Goal: Transaction & Acquisition: Purchase product/service

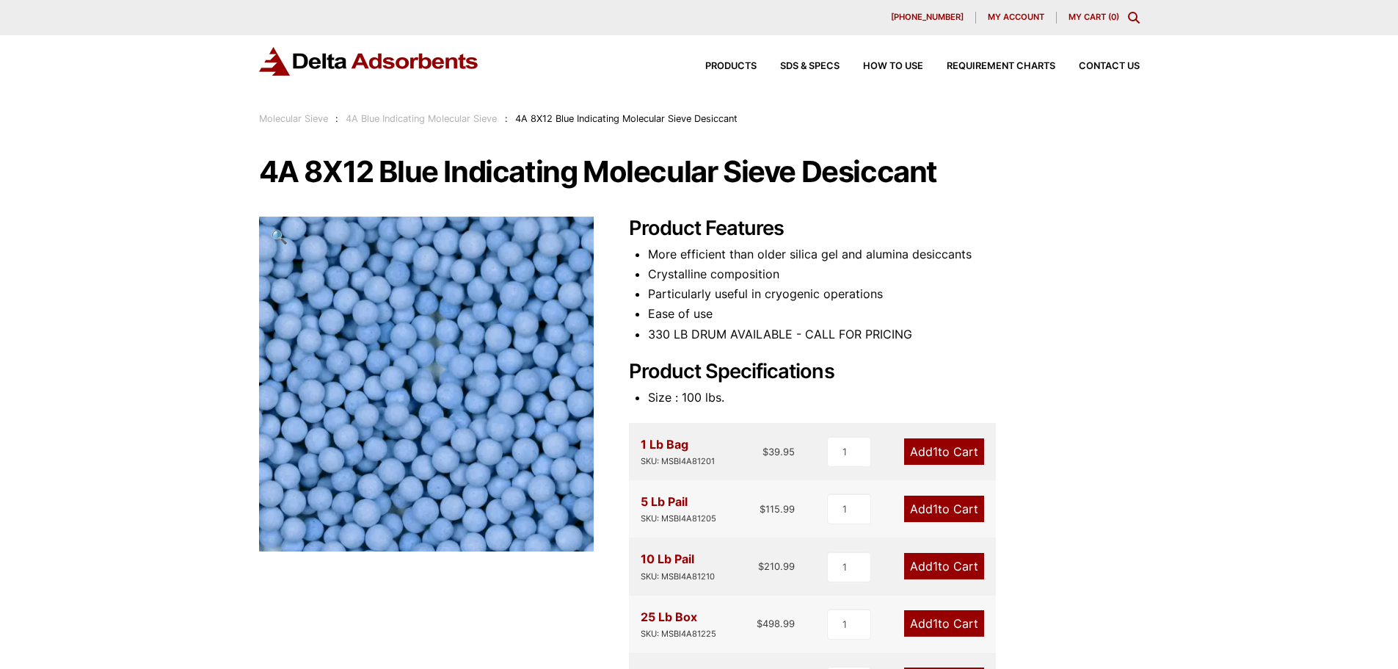
click at [936, 567] on link "Add 1 to Cart" at bounding box center [944, 566] width 80 height 26
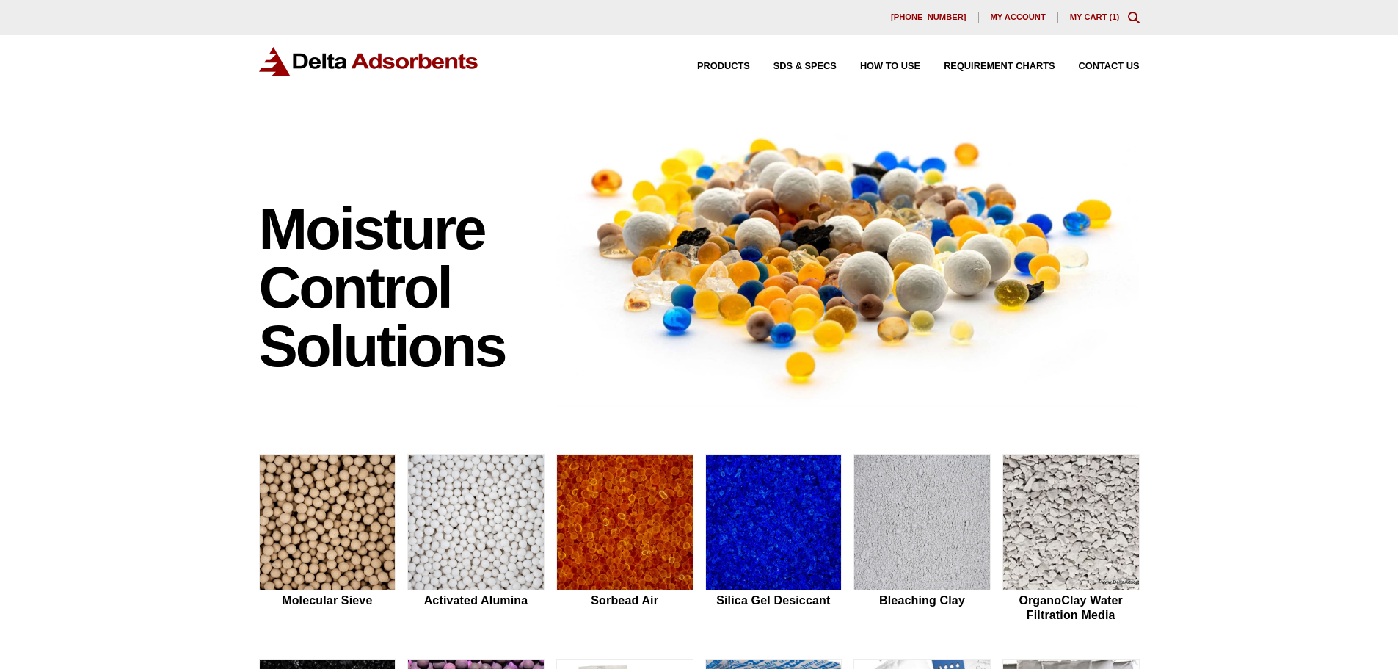
click at [1097, 23] on div "630-980-5205 My account My Cart ( 1 )" at bounding box center [699, 18] width 881 height 12
click at [1098, 12] on link "My Cart ( 1 )" at bounding box center [1095, 16] width 50 height 9
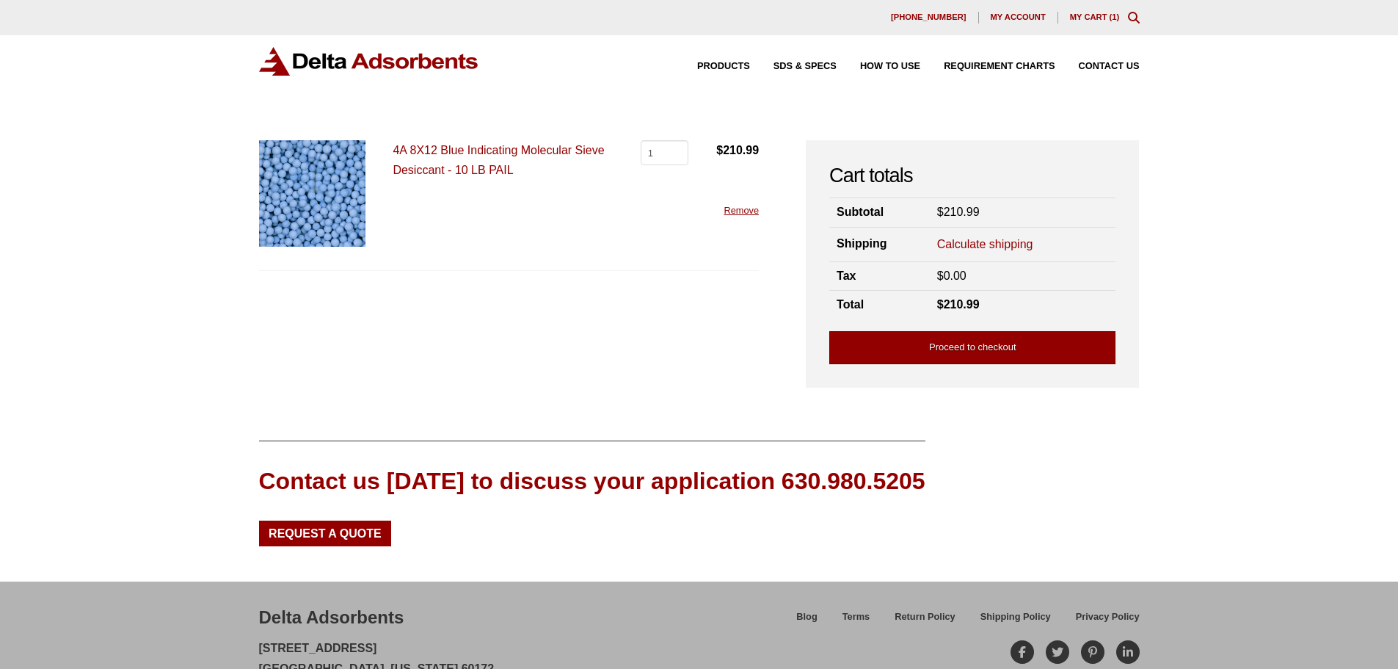
click at [965, 351] on link "Proceed to checkout" at bounding box center [972, 347] width 286 height 33
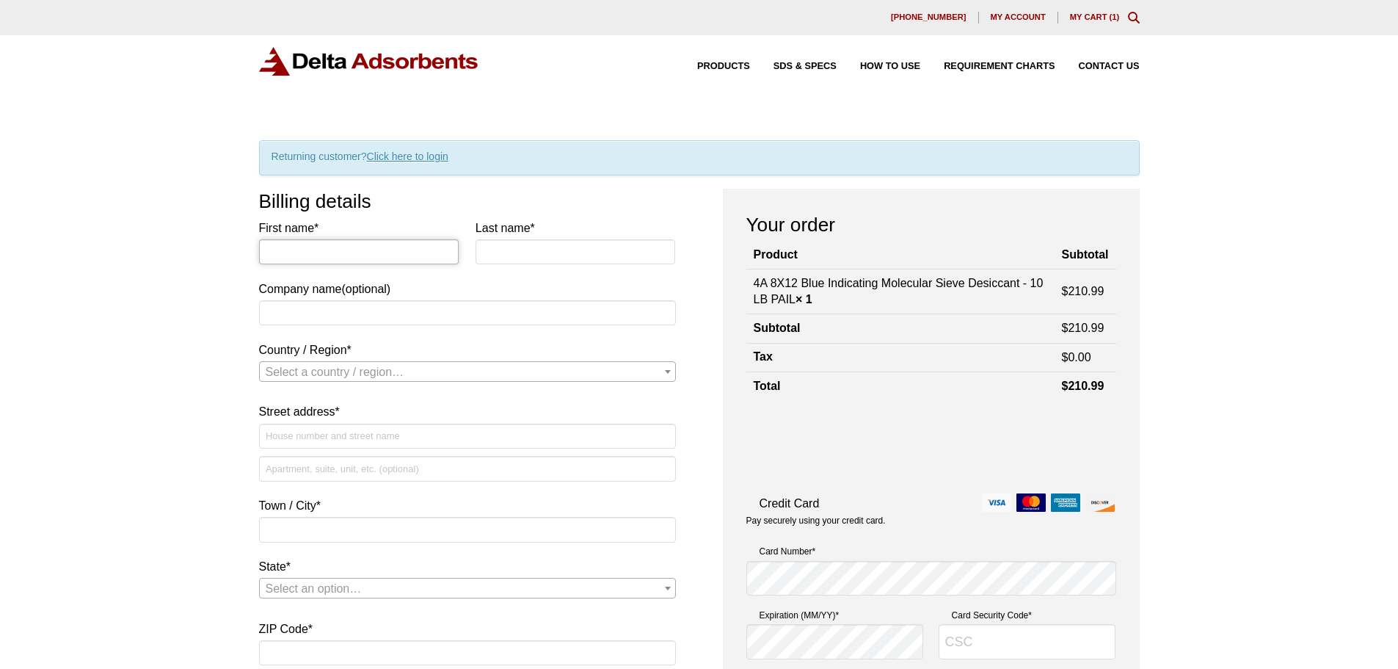
click at [405, 259] on input "First name *" at bounding box center [359, 251] width 200 height 25
type input "Sidney"
type input "Bennett"
type input "Roush Industries"
select select "US"
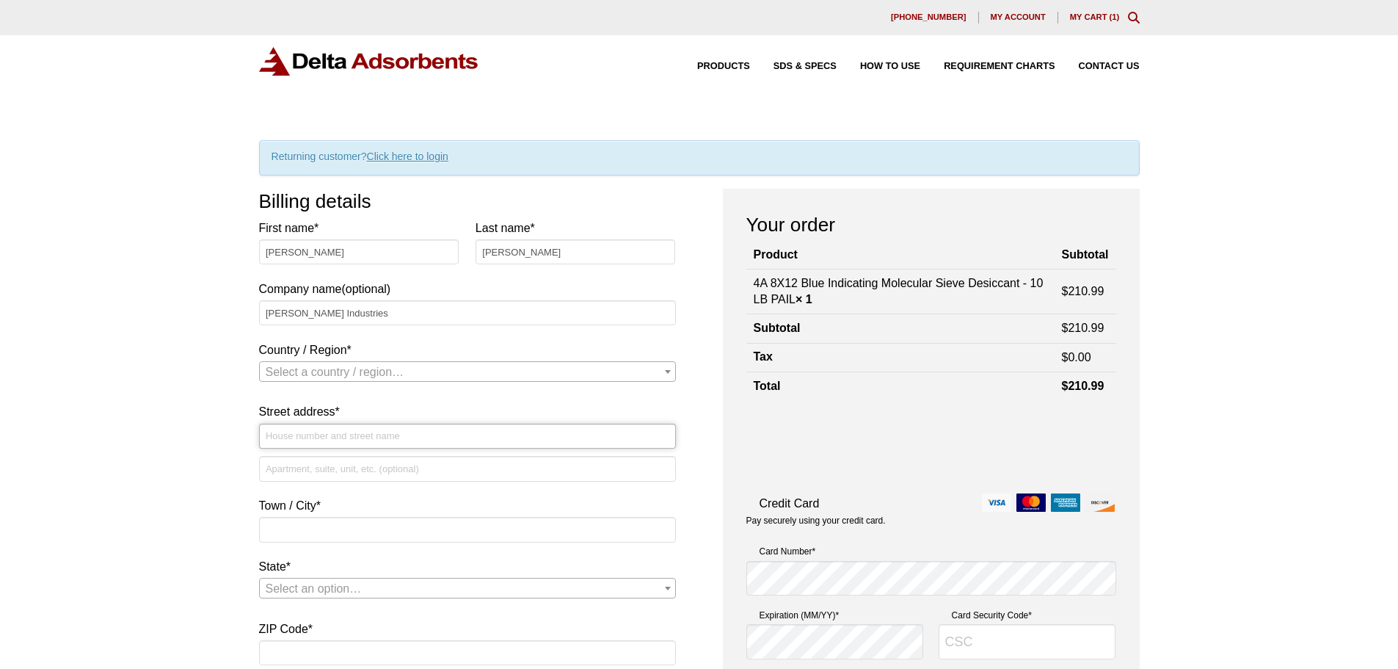
type input "34300 W 9 Mile Rd"
type input "Bld 73"
type input "Farmington"
type input "48335"
type input "[PERSON_NAME][EMAIL_ADDRESS][PERSON_NAME][PERSON_NAME][DOMAIN_NAME]"
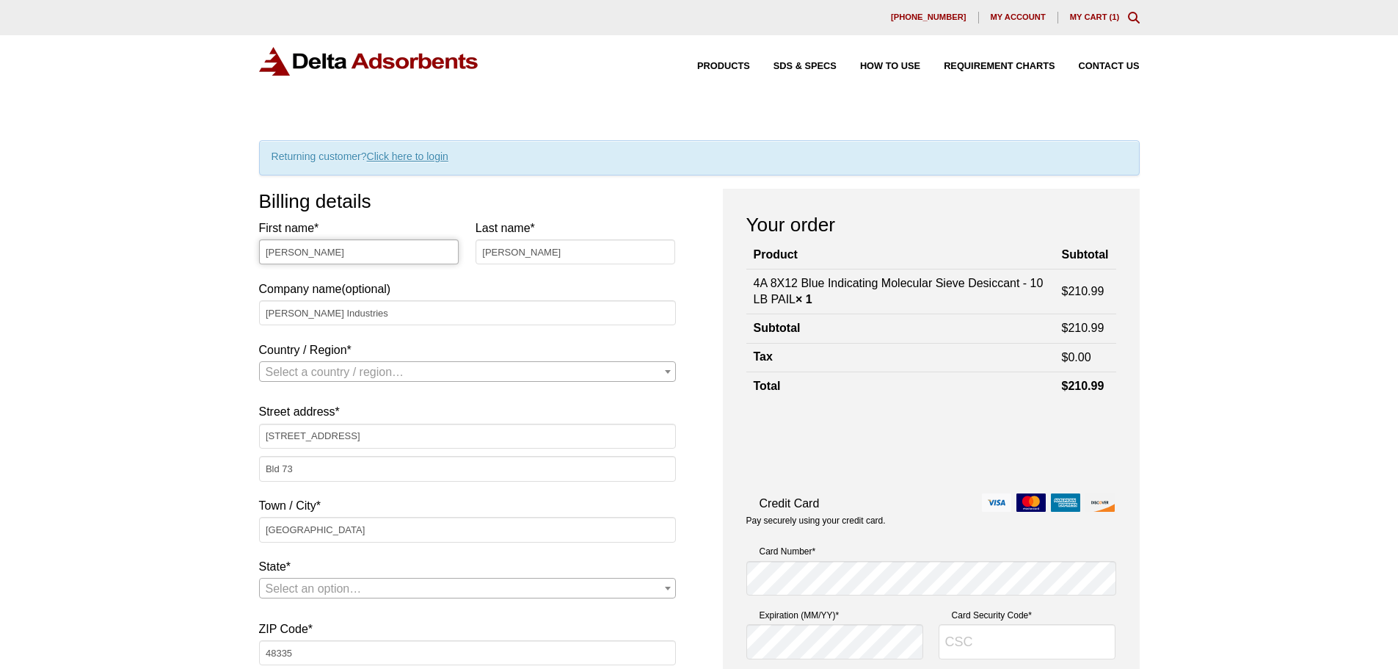
select select "US"
select select "MI"
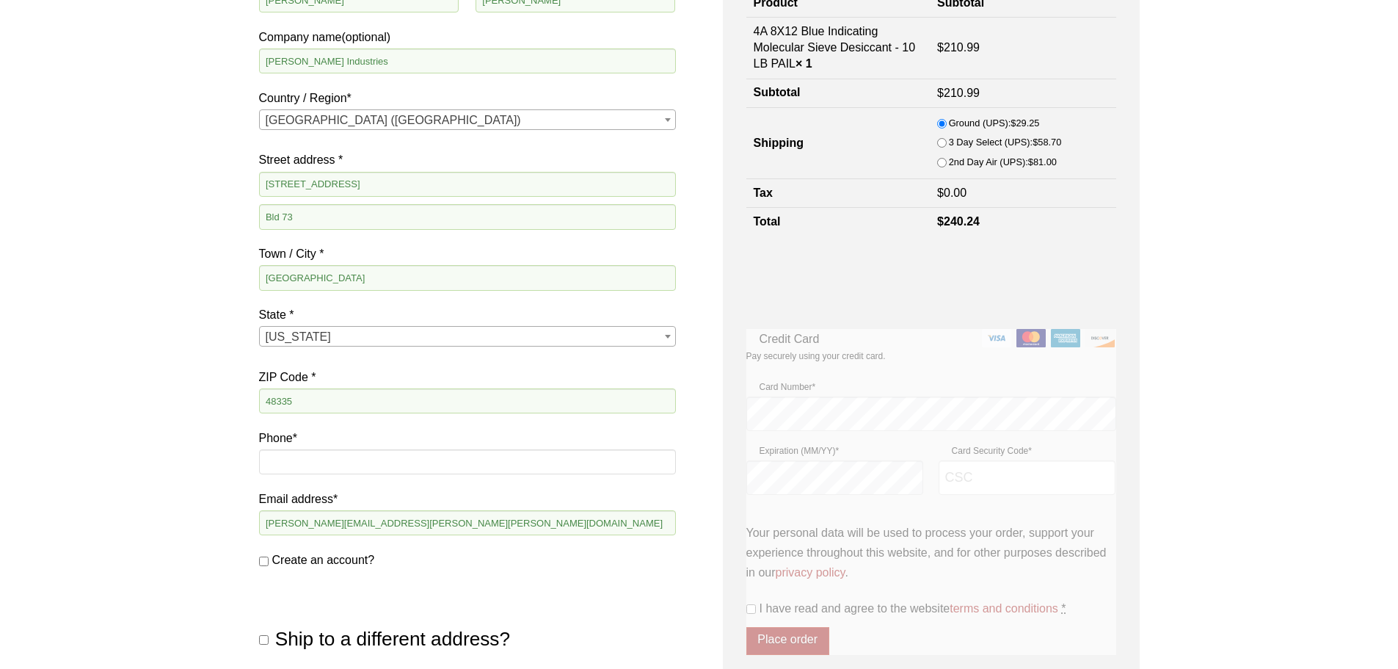
scroll to position [440, 0]
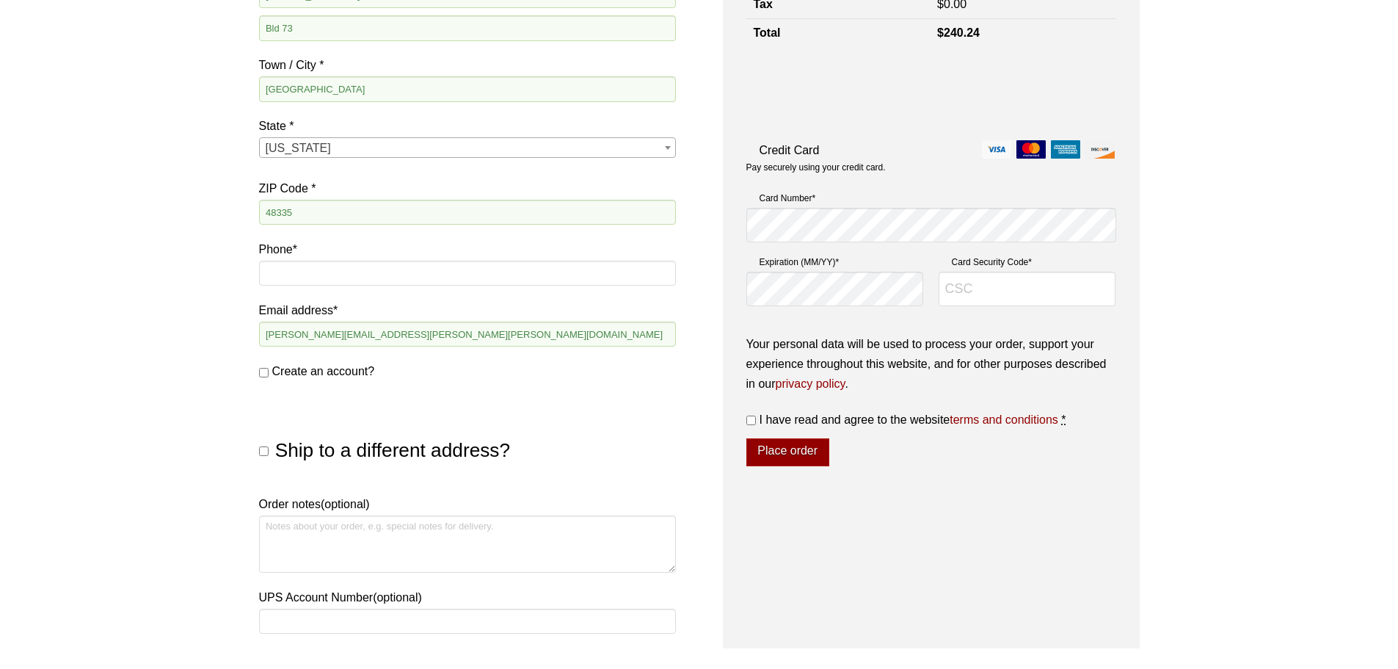
click at [294, 369] on span "Create an account?" at bounding box center [323, 371] width 103 height 12
click at [269, 369] on input "Create an account?" at bounding box center [264, 373] width 10 height 10
checkbox input "true"
click at [366, 448] on span "Ship to a different address?" at bounding box center [392, 450] width 235 height 22
click at [269, 448] on input "Ship to a different address?" at bounding box center [264, 451] width 10 height 10
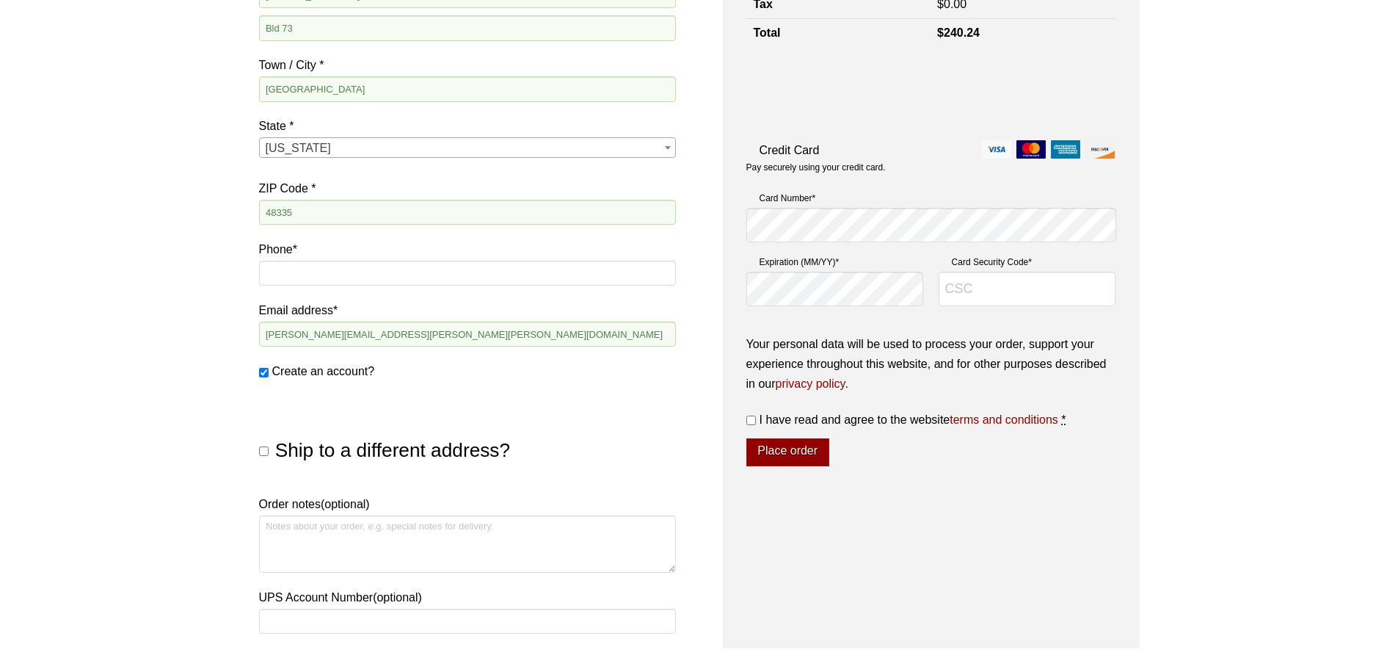
checkbox input "true"
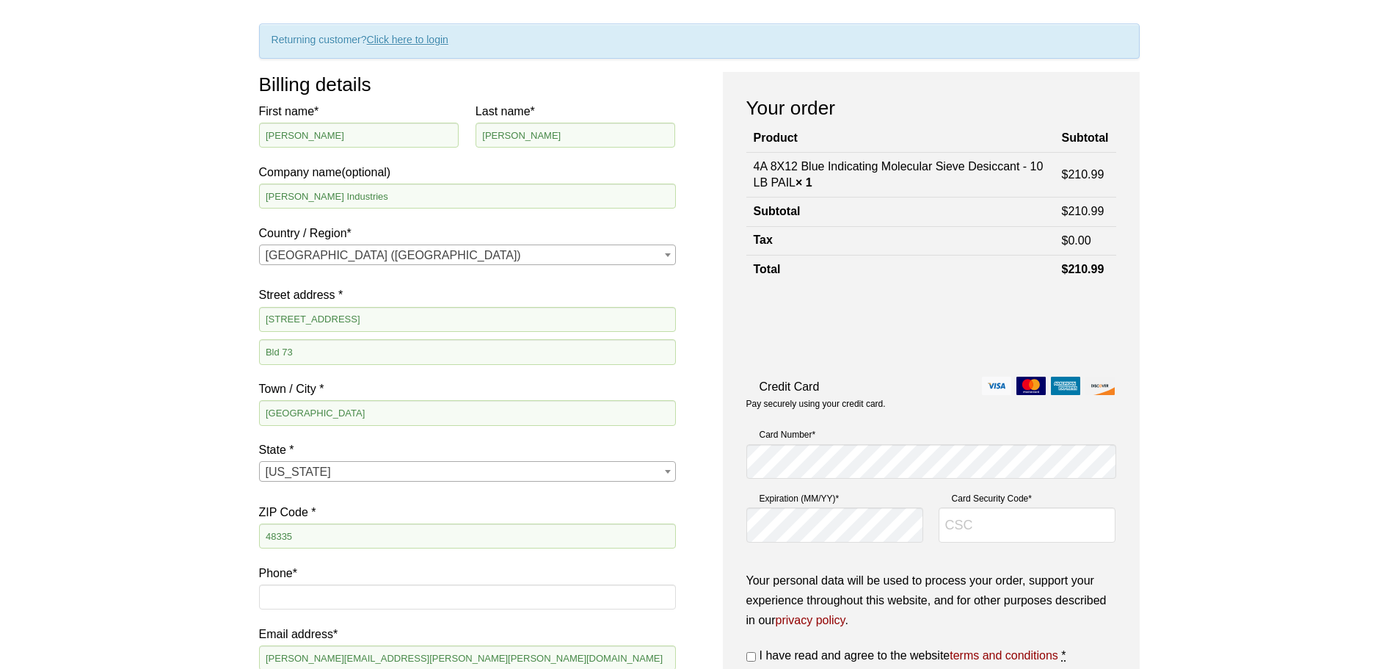
scroll to position [0, 0]
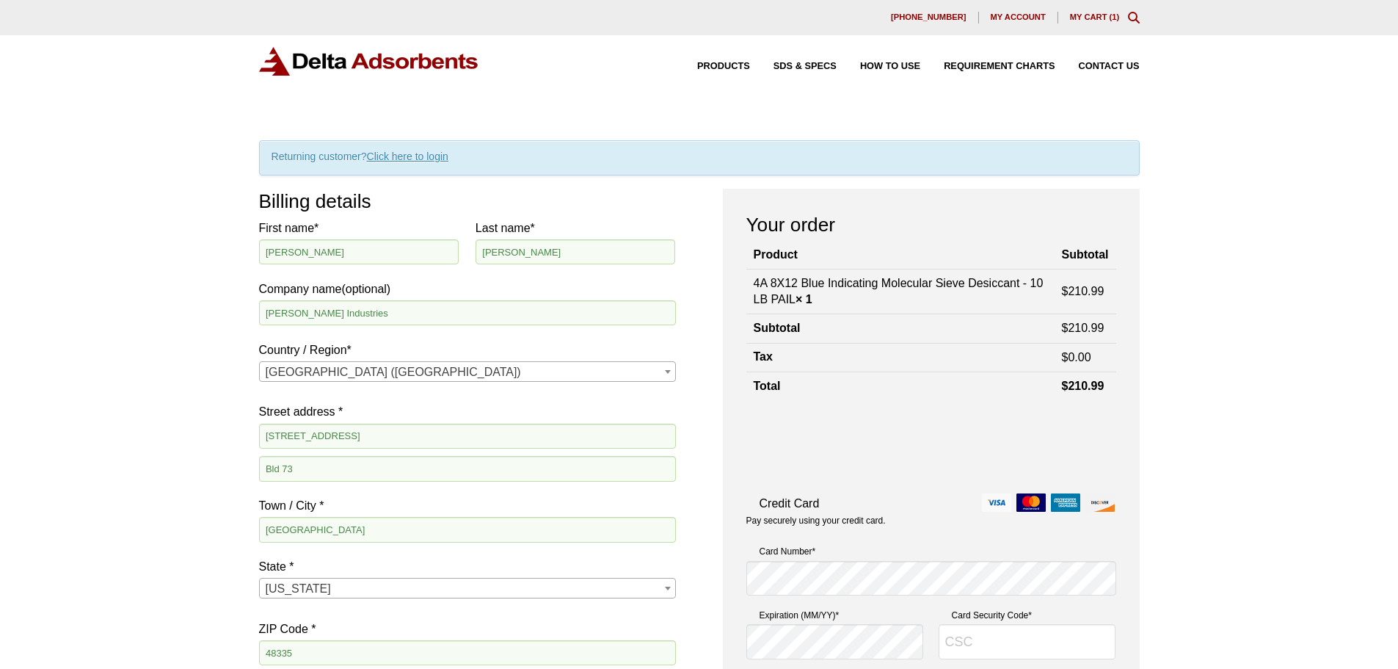
click at [1048, 15] on div "My account" at bounding box center [1018, 18] width 79 height 12
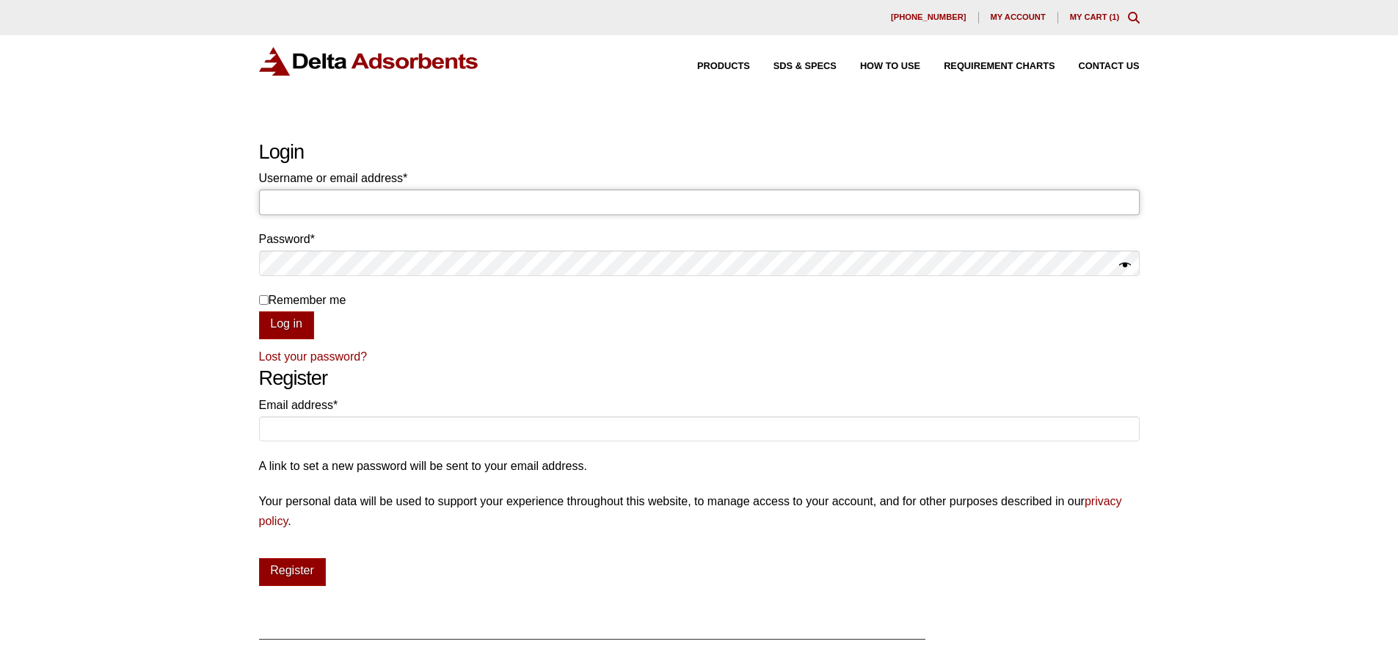
click at [473, 196] on input "Username or email address * Required" at bounding box center [699, 201] width 881 height 25
click at [440, 203] on input "Username or email address * Required" at bounding box center [699, 201] width 881 height 25
type input "Sidney.bennett@roush.com"
click at [293, 297] on span "Remember me" at bounding box center [308, 300] width 78 height 12
click at [269, 297] on input "Remember me" at bounding box center [264, 300] width 10 height 10
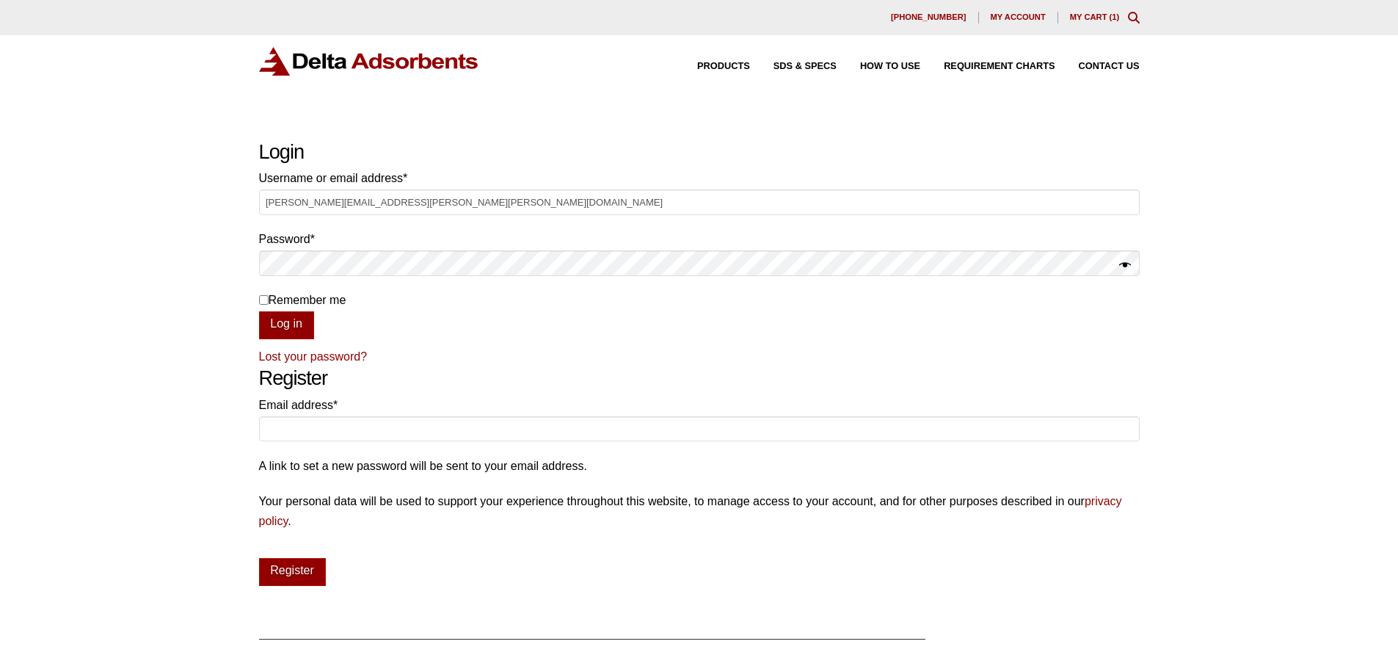
checkbox input "true"
click at [275, 325] on button "Log in" at bounding box center [286, 325] width 55 height 28
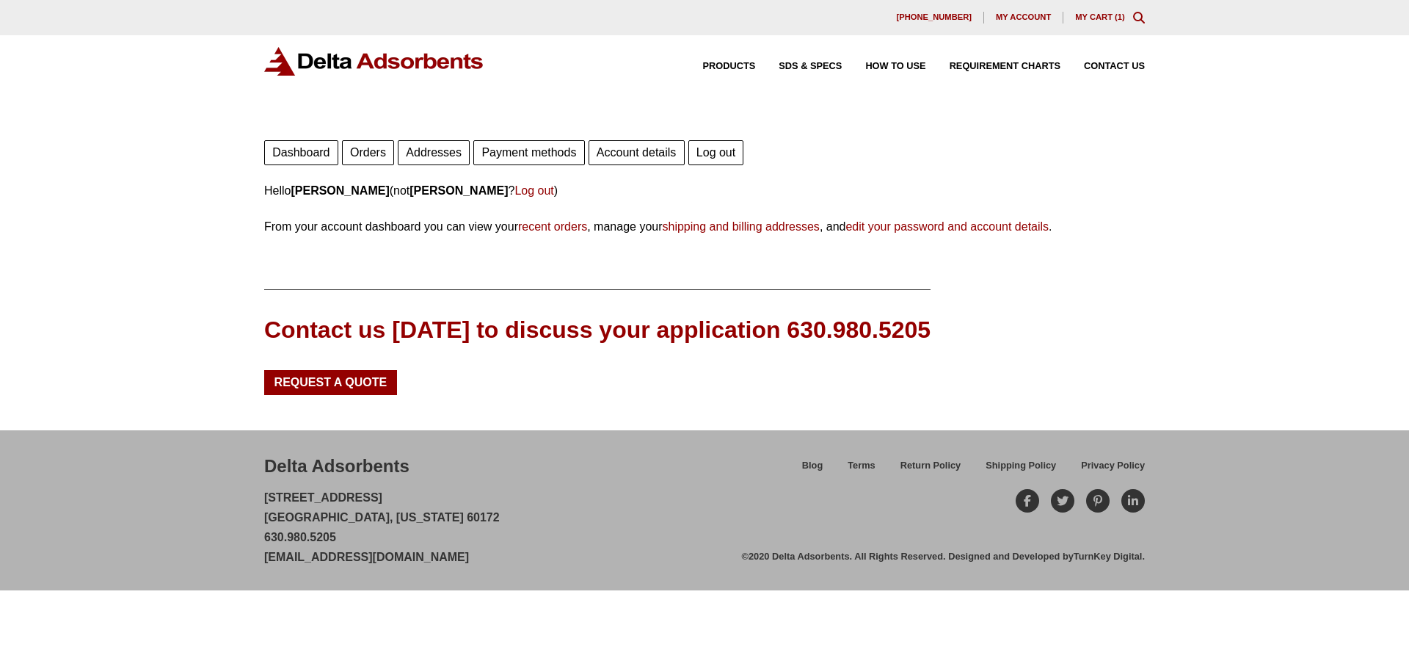
click at [353, 151] on link "Orders" at bounding box center [368, 152] width 52 height 25
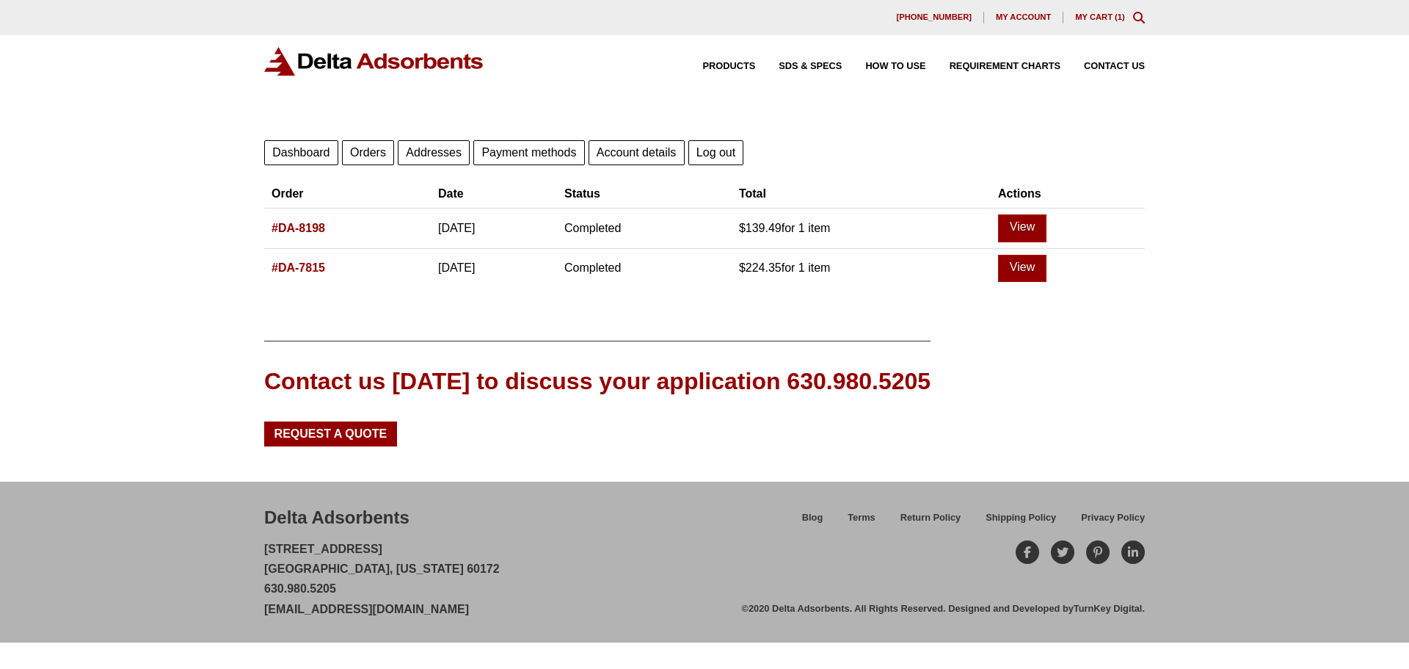
click at [1086, 15] on link "My Cart ( 1 )" at bounding box center [1100, 16] width 50 height 9
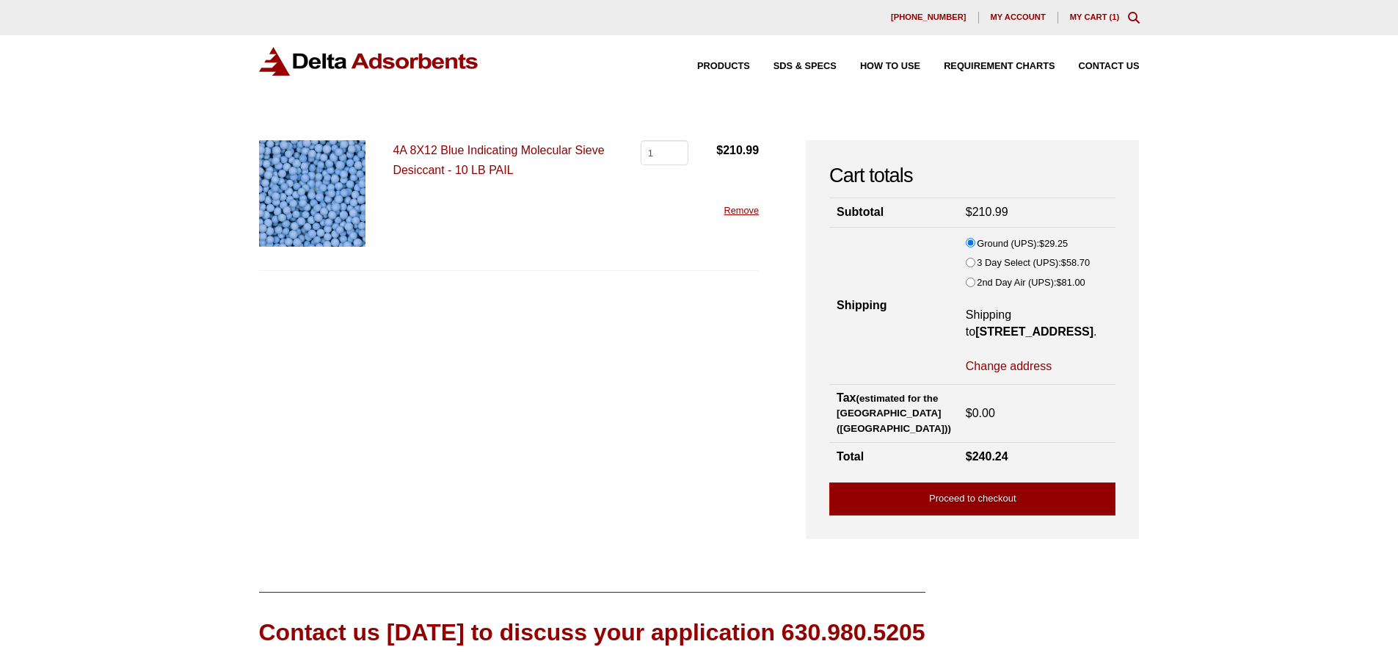
click at [973, 366] on link "Change address" at bounding box center [1009, 366] width 86 height 16
select select "MI"
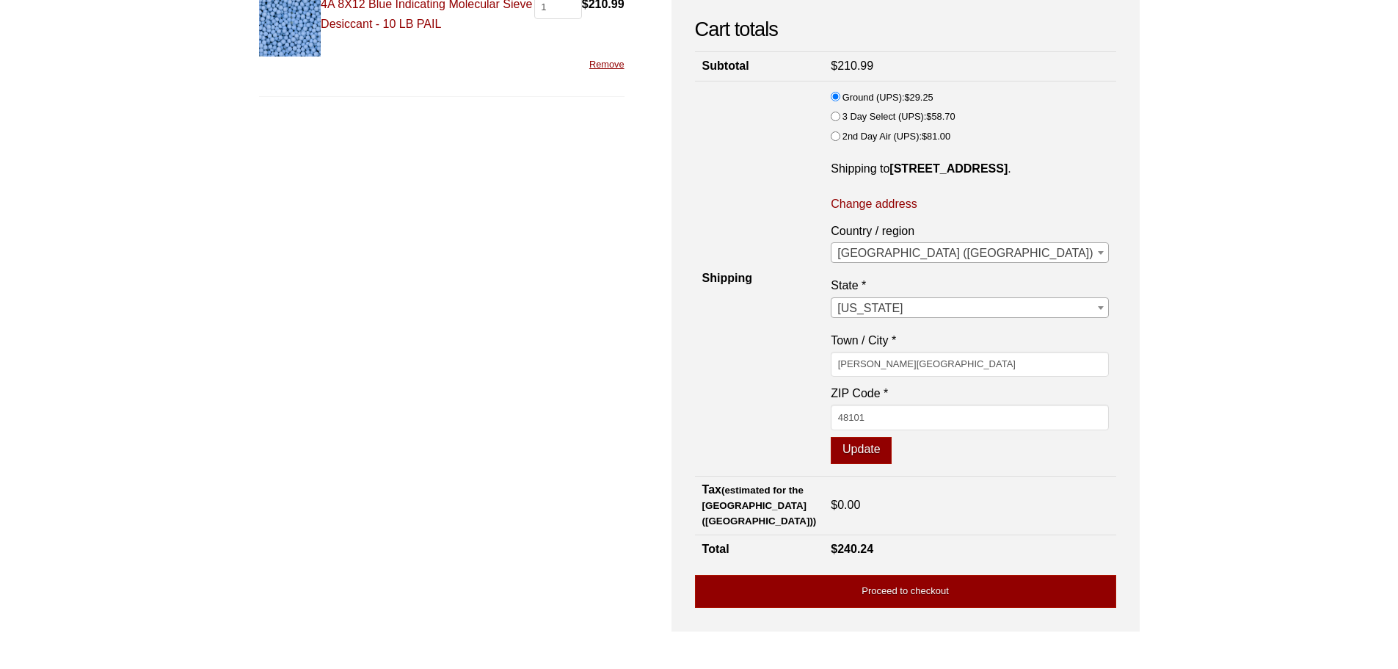
scroll to position [147, 0]
drag, startPoint x: 989, startPoint y: 384, endPoint x: 920, endPoint y: 358, distance: 73.6
click at [905, 371] on tr "Shipping Ground (UPS): $ 29.25 3 Day Select (UPS): $ 58.70 2nd Day Air (UPS): $…" at bounding box center [905, 278] width 421 height 396
type input "Lapeer"
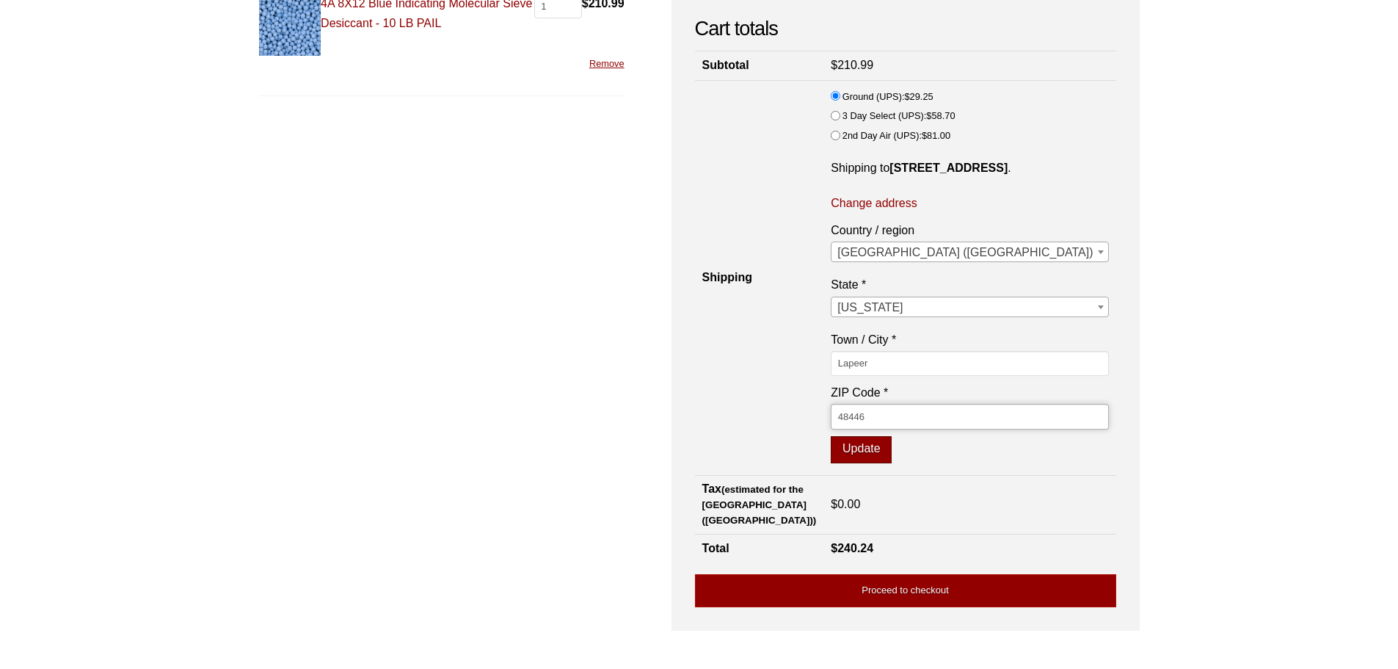
type input "48446"
click at [892, 462] on button "Update" at bounding box center [861, 450] width 61 height 28
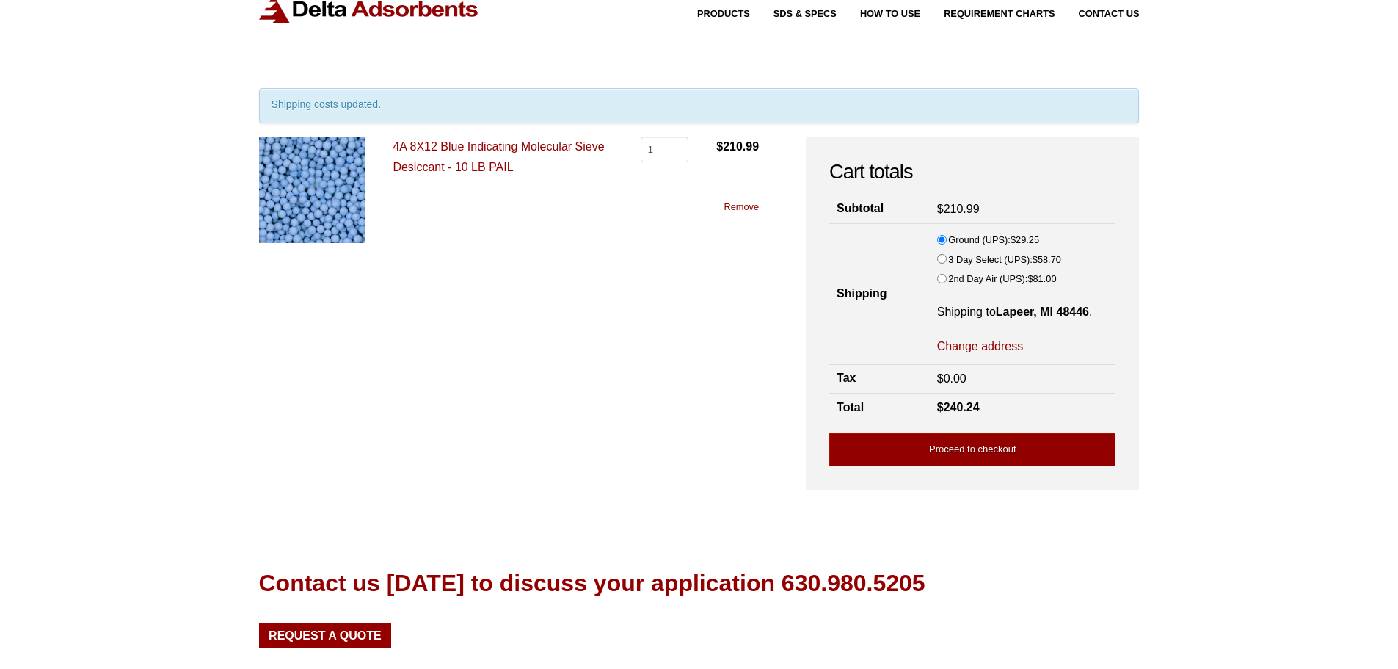
scroll to position [48, 0]
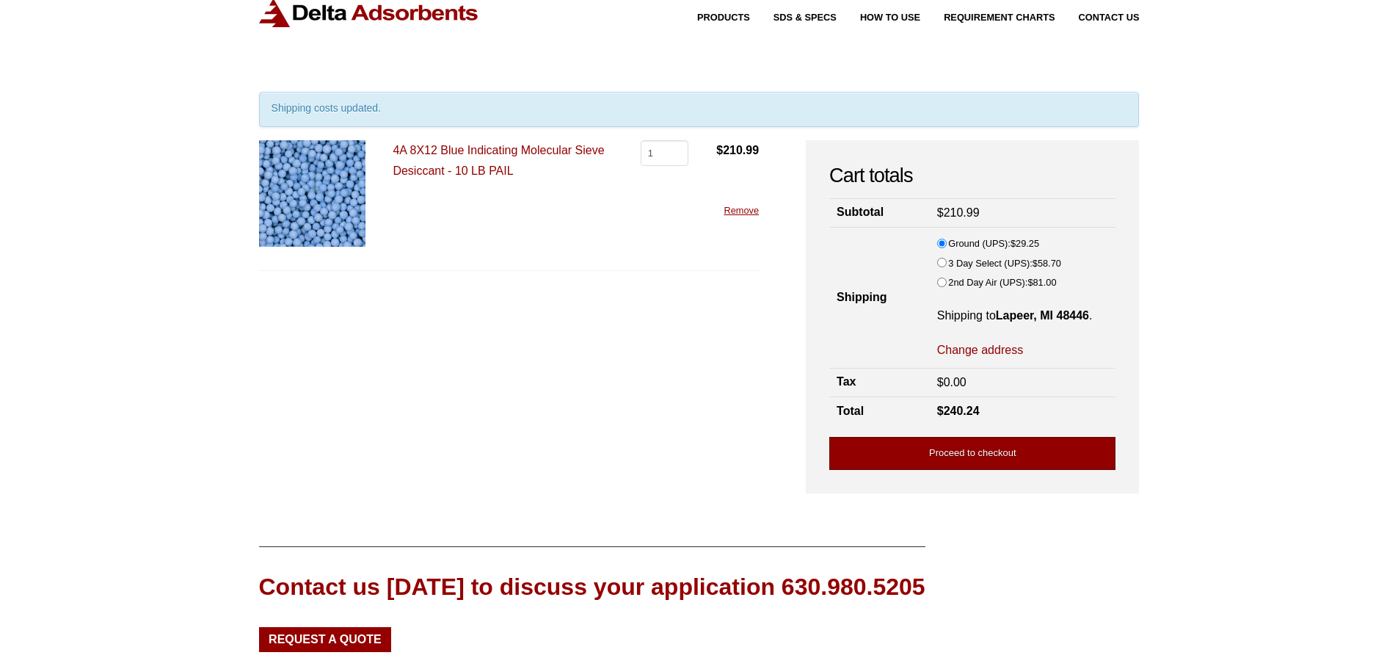
click at [937, 456] on link "Proceed to checkout" at bounding box center [972, 453] width 286 height 33
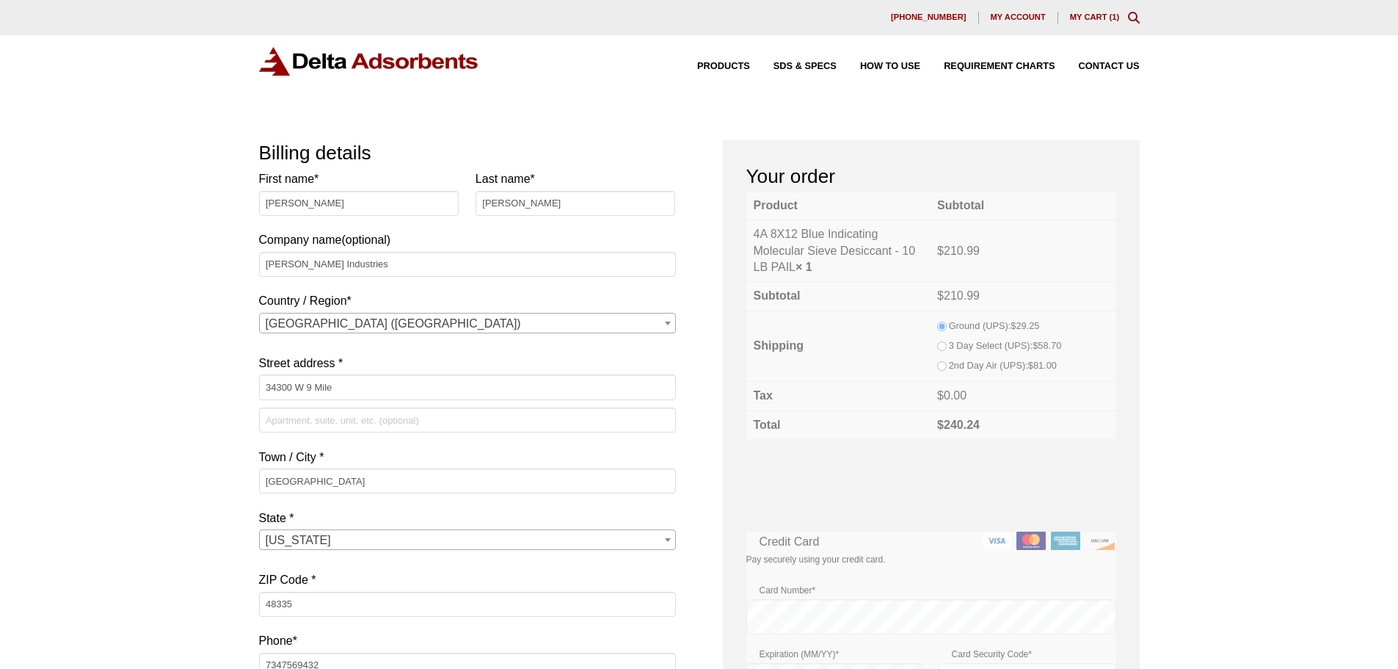
select select "MI"
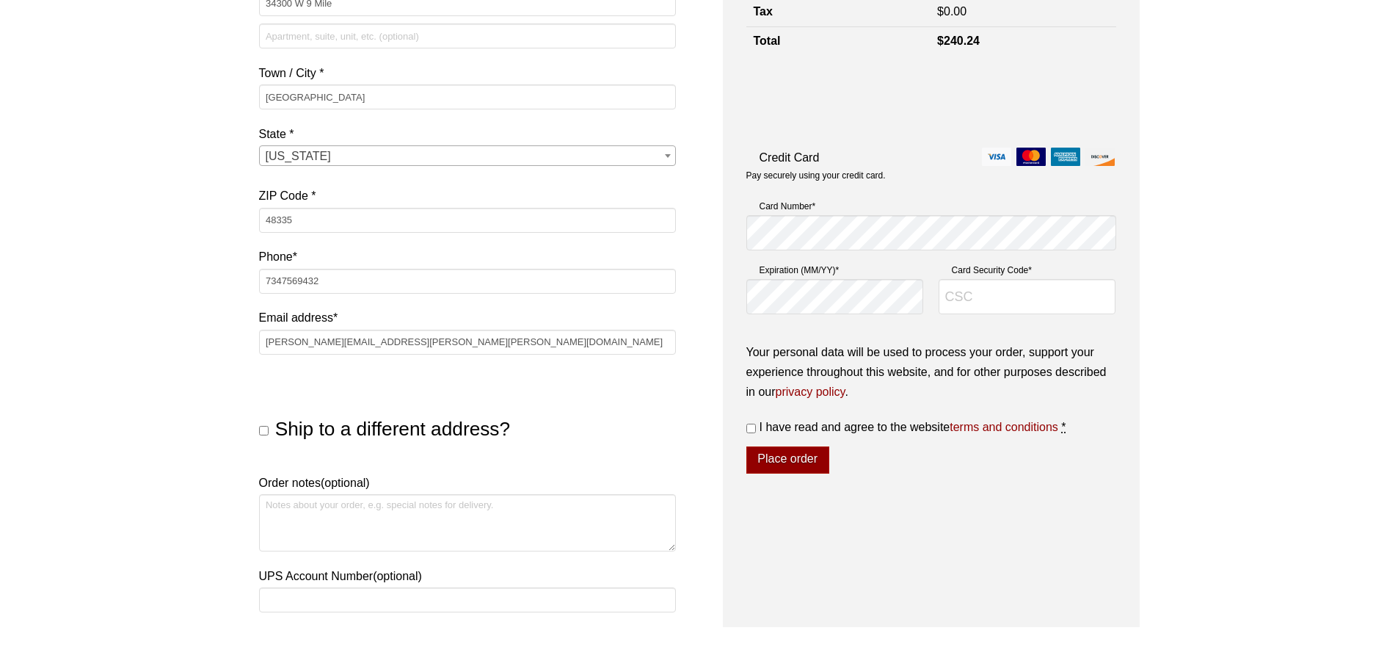
scroll to position [440, 0]
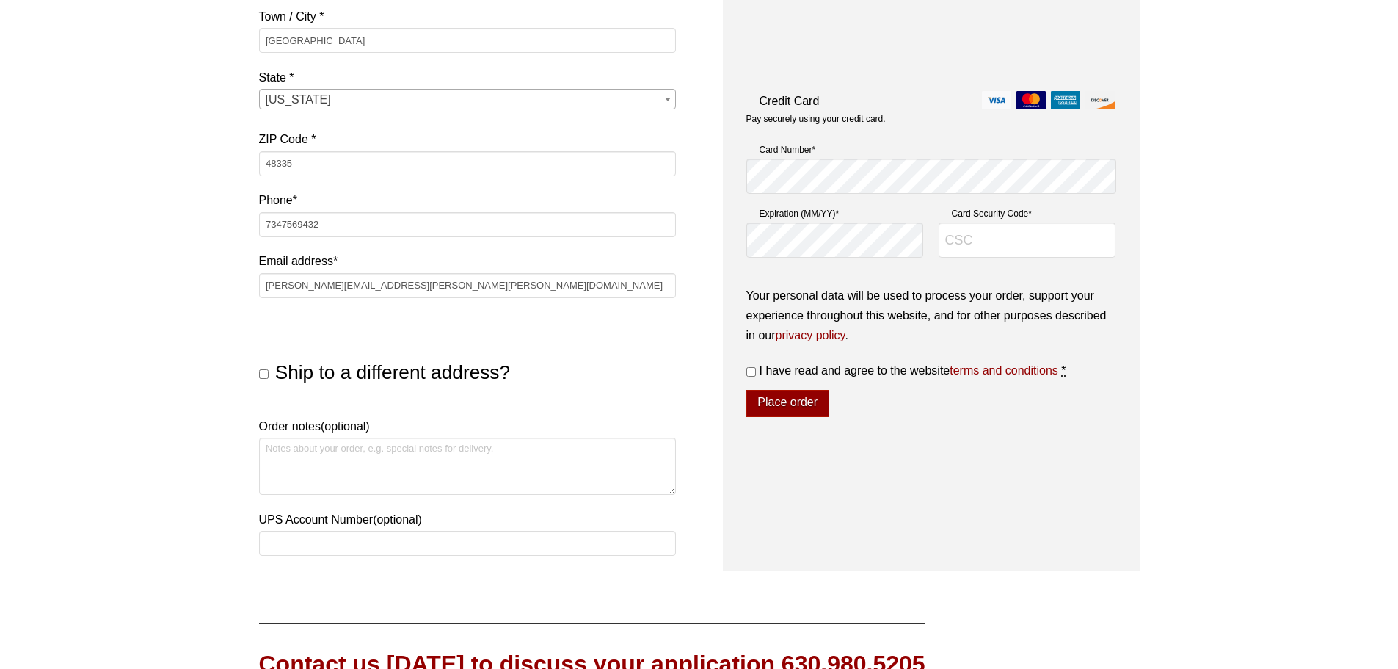
click at [352, 378] on span "Ship to a different address?" at bounding box center [392, 372] width 235 height 22
click at [269, 378] on input "Ship to a different address?" at bounding box center [264, 374] width 10 height 10
checkbox input "true"
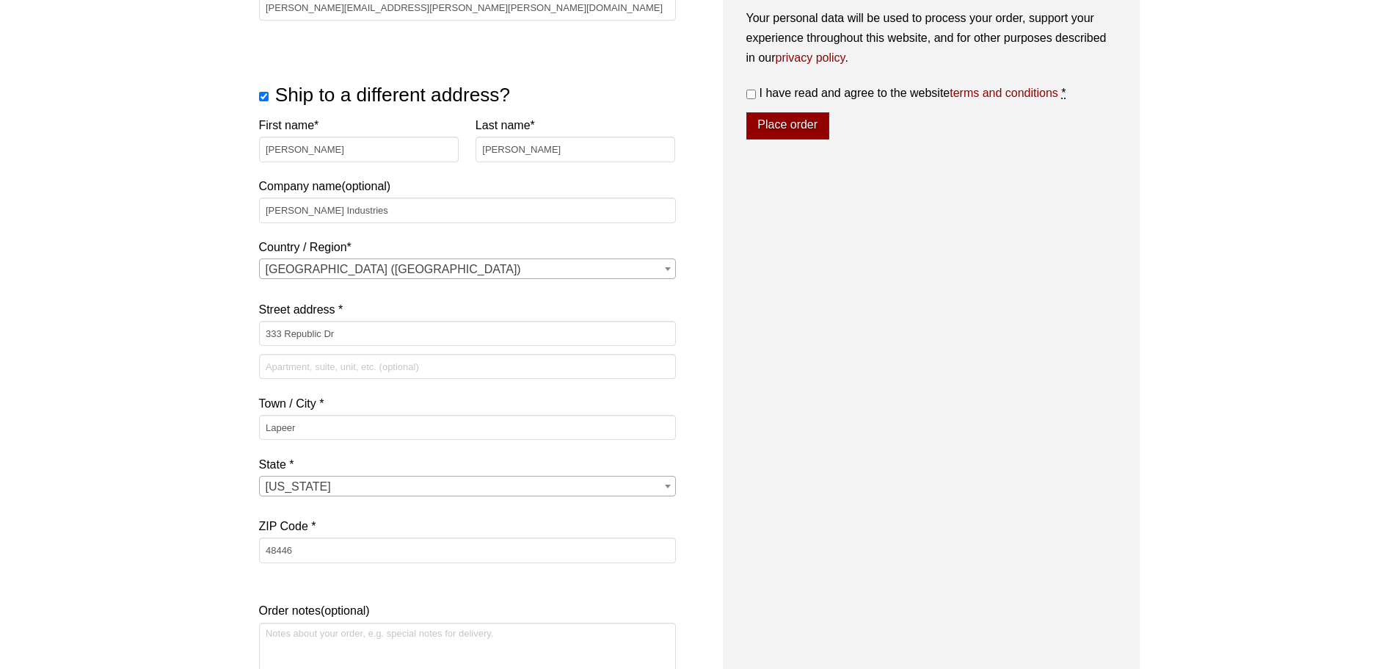
scroll to position [734, 0]
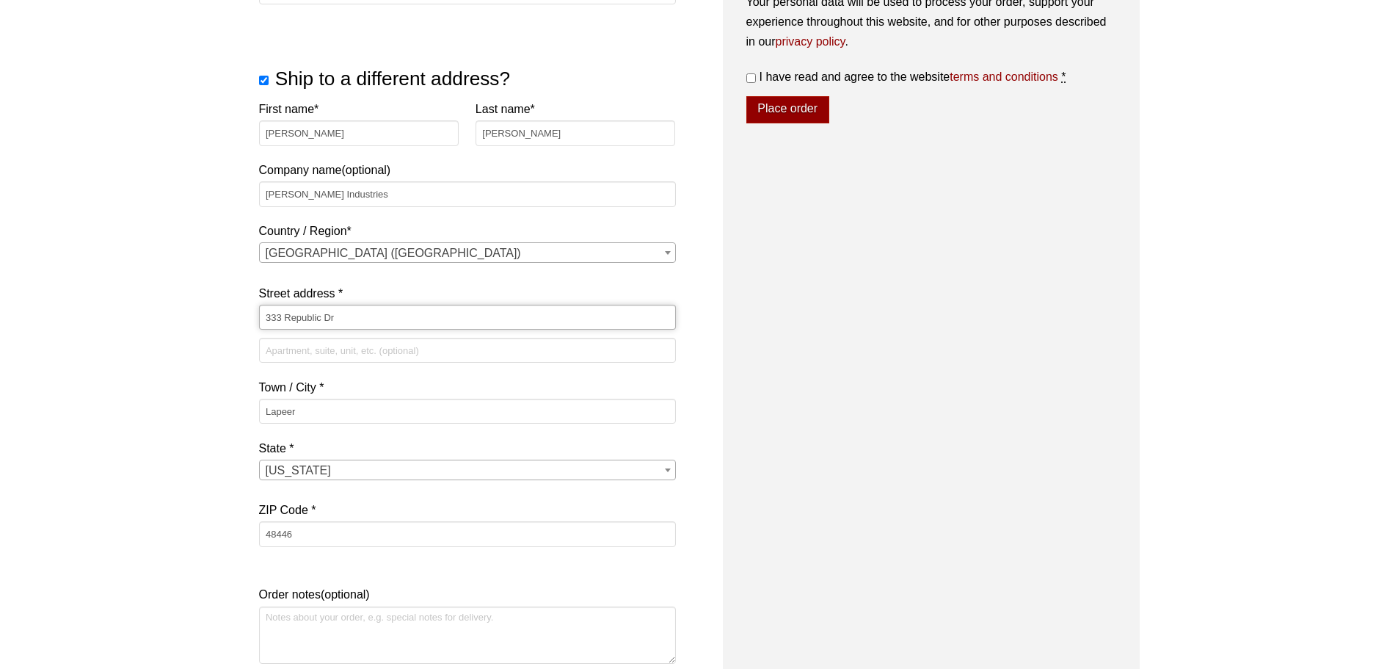
drag, startPoint x: 322, startPoint y: 311, endPoint x: 173, endPoint y: 310, distance: 149.0
click at [173, 310] on div "Our website has detected that you are using an outdated browser that will preve…" at bounding box center [699, 179] width 1398 height 1826
paste input "[STREET_ADDRESS]"
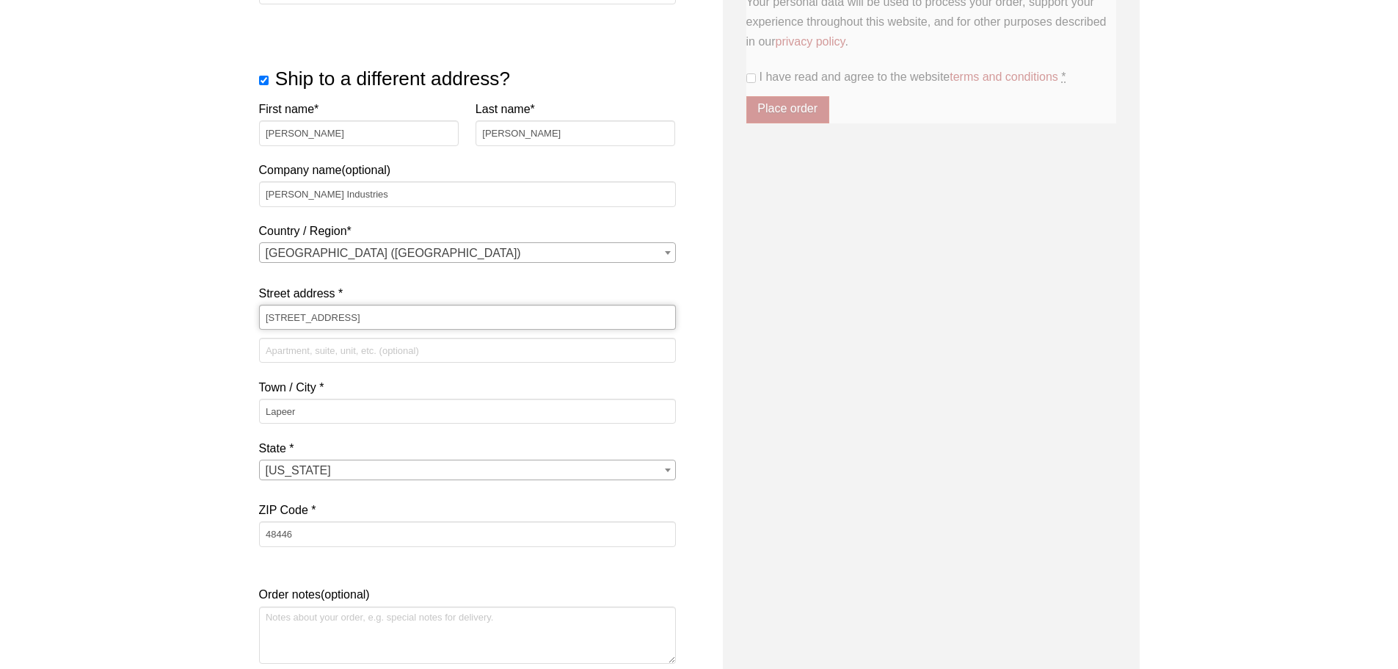
type input "[STREET_ADDRESS]"
drag, startPoint x: 360, startPoint y: 186, endPoint x: 161, endPoint y: 186, distance: 198.9
click at [161, 186] on div "Our website has detected that you are using an outdated browser that will preve…" at bounding box center [699, 179] width 1398 height 1826
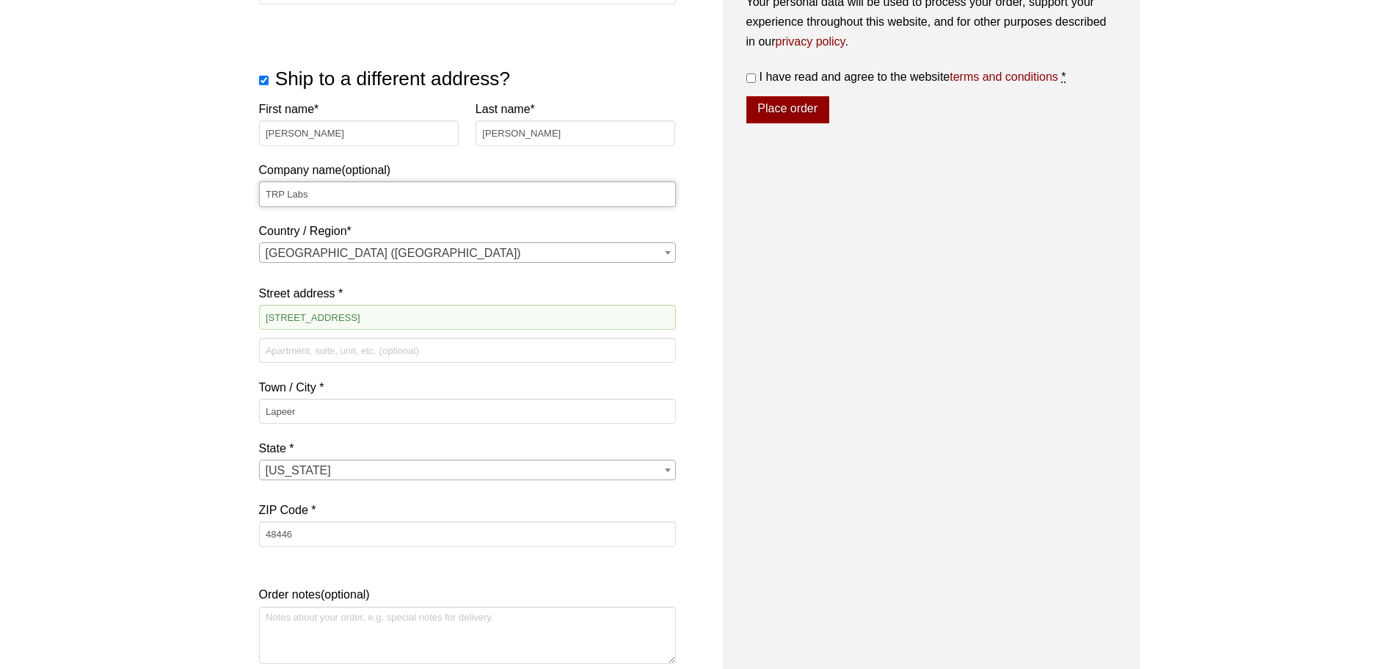
type input "TRP Labs"
drag, startPoint x: 308, startPoint y: 130, endPoint x: 184, endPoint y: 112, distance: 124.7
click at [184, 112] on div "Our website has detected that you are using an outdated browser that will preve…" at bounding box center [699, 179] width 1398 height 1826
type input "Mike"
type input "Popovich"
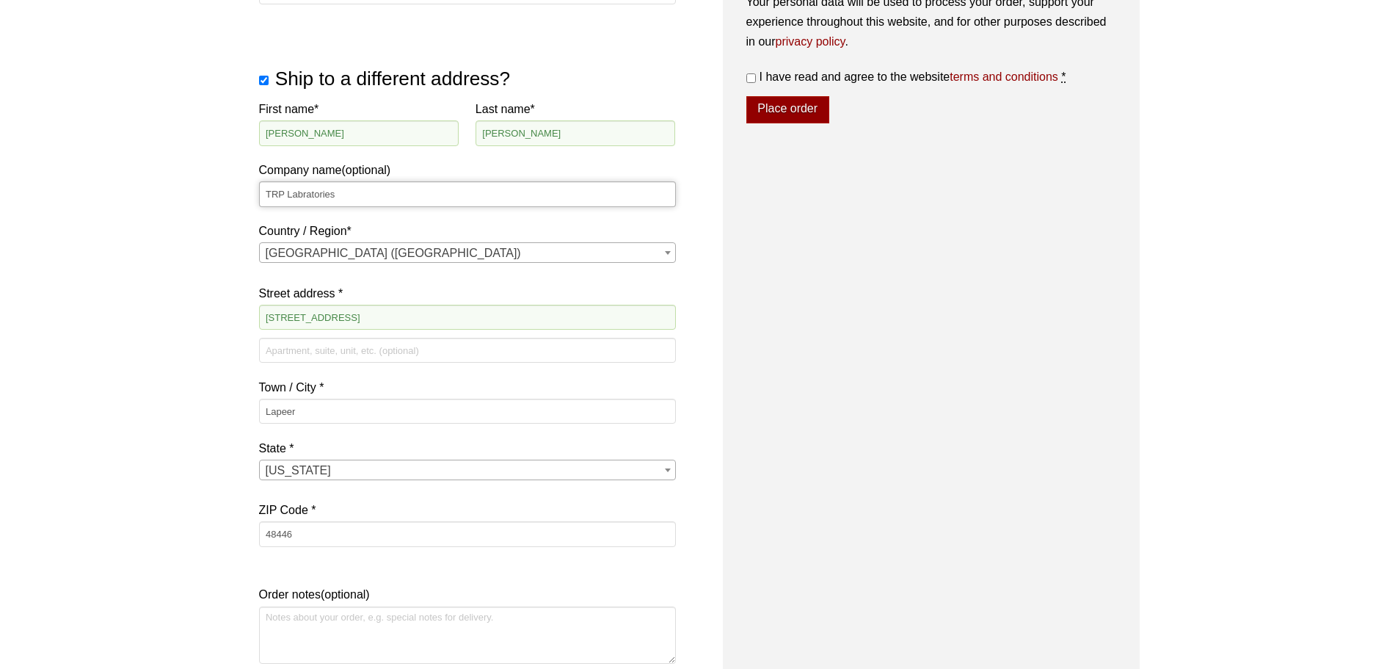
type input "TRP Labratories"
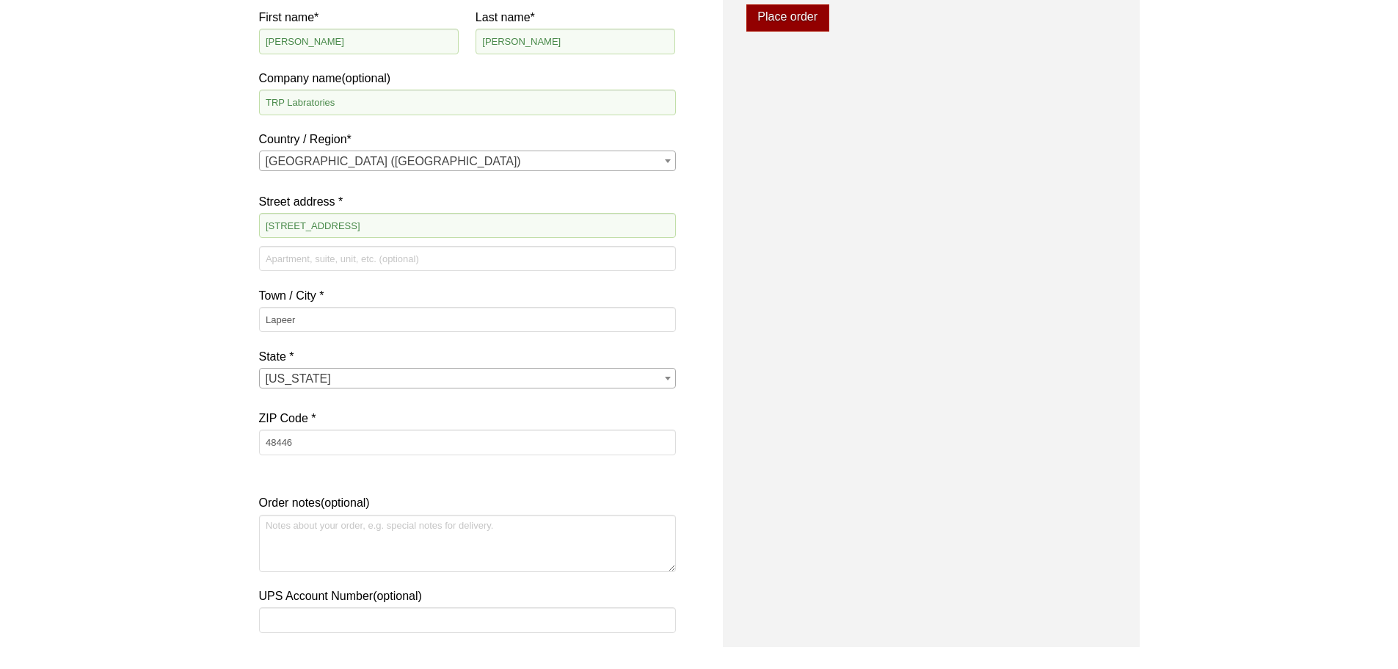
scroll to position [954, 0]
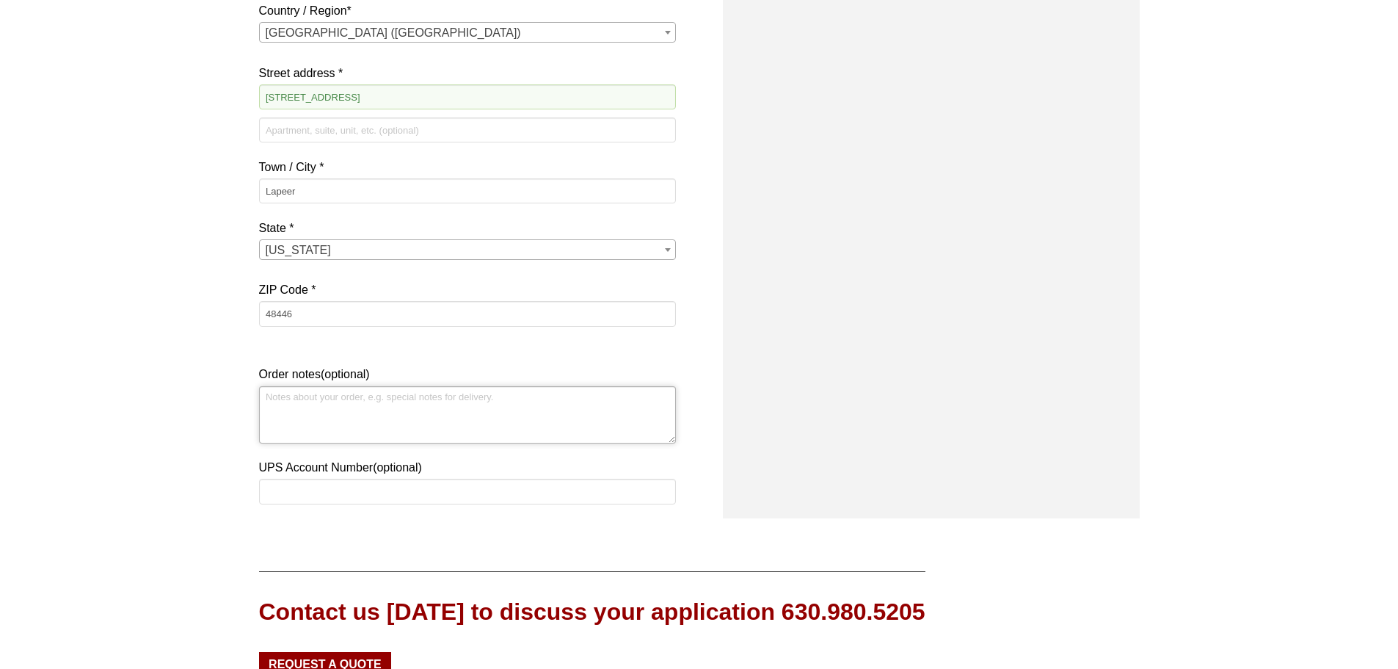
click at [432, 402] on textarea "Order notes (optional)" at bounding box center [467, 414] width 417 height 57
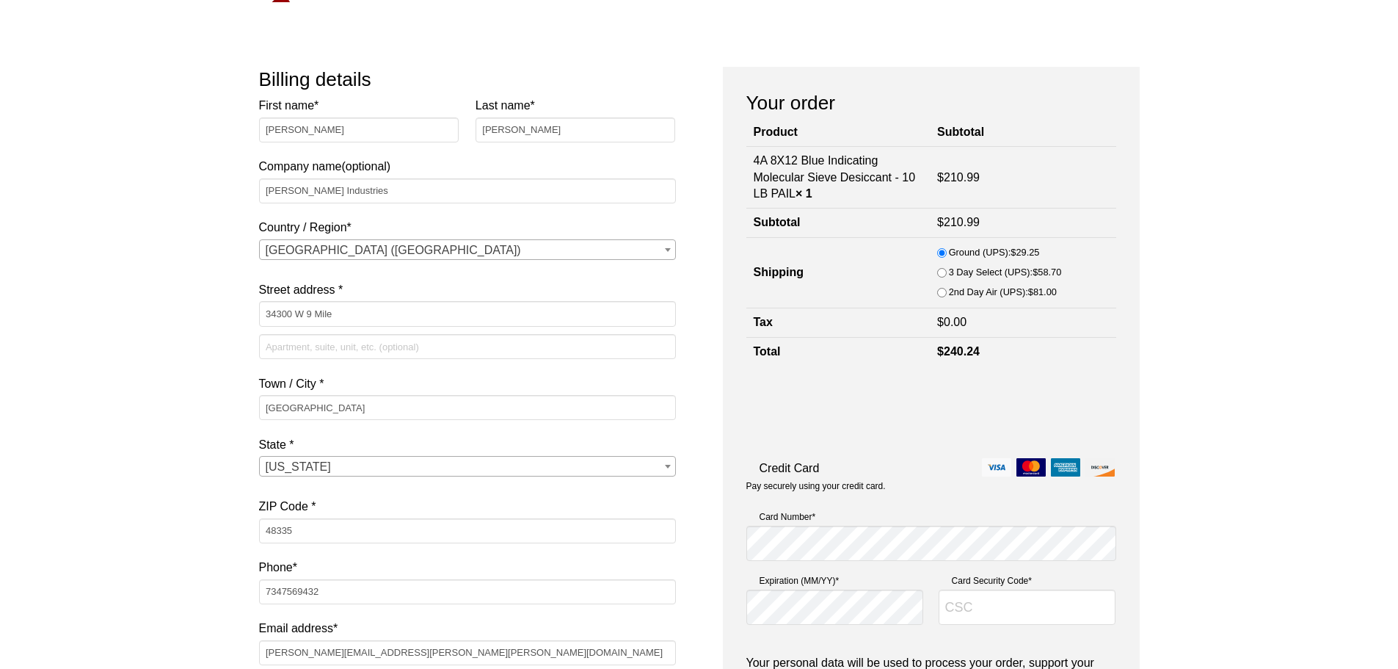
scroll to position [0, 0]
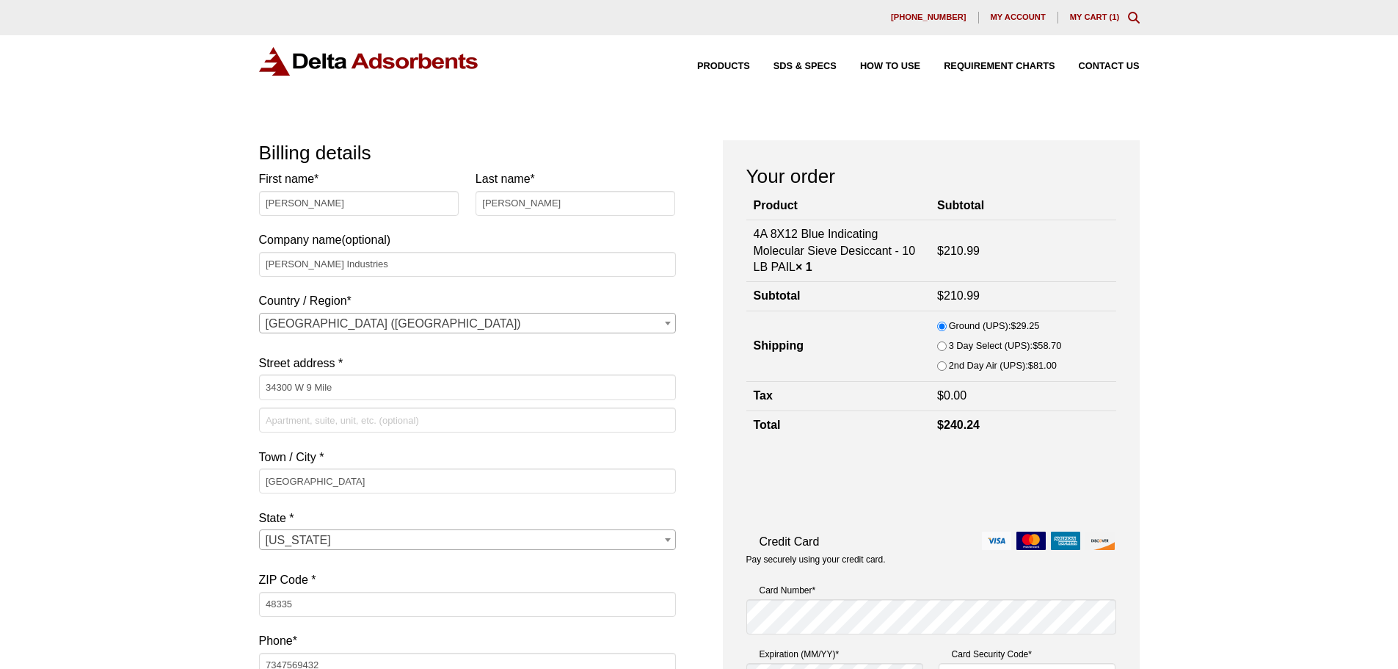
drag, startPoint x: 794, startPoint y: 271, endPoint x: 754, endPoint y: 238, distance: 52.2
click at [753, 236] on td "4A 8X12 Blue Indicating Molecular Sieve Desiccant - 10 LB PAIL × 1" at bounding box center [839, 251] width 184 height 62
copy td "4A 8X12 Blue Indicating Molecular Sieve Desiccant - 10 LB PAIL"
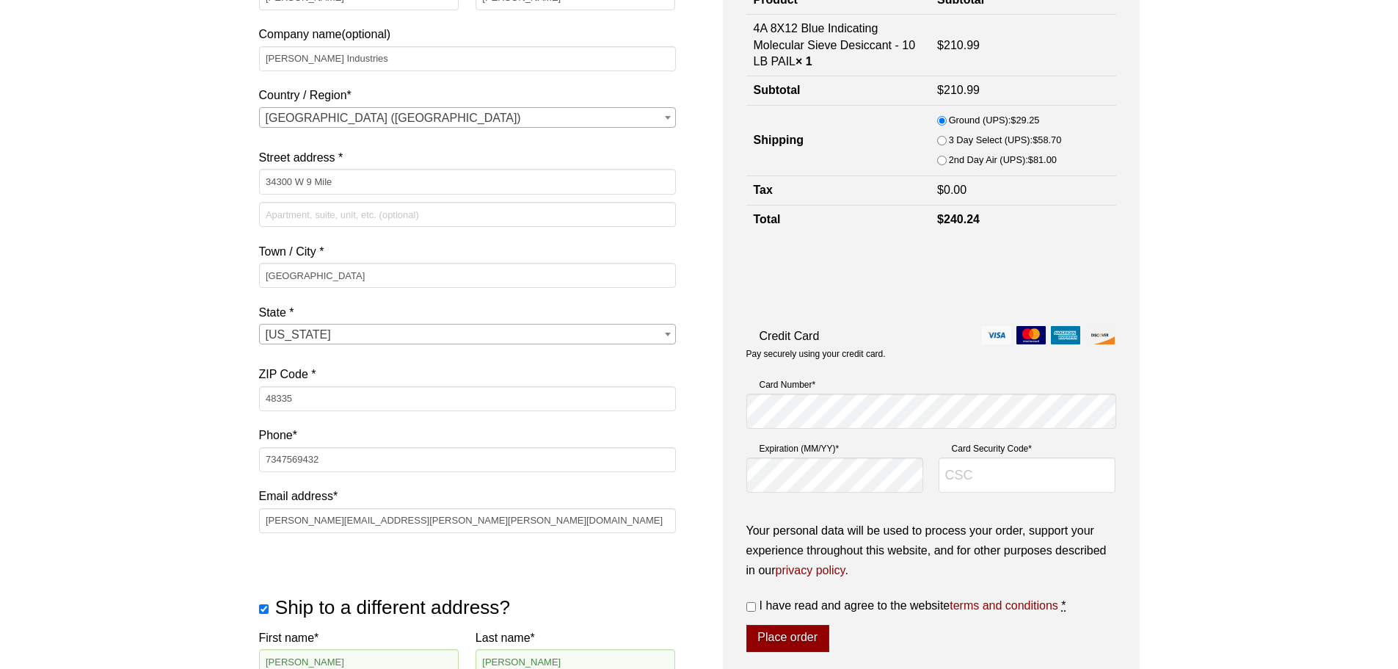
scroll to position [220, 0]
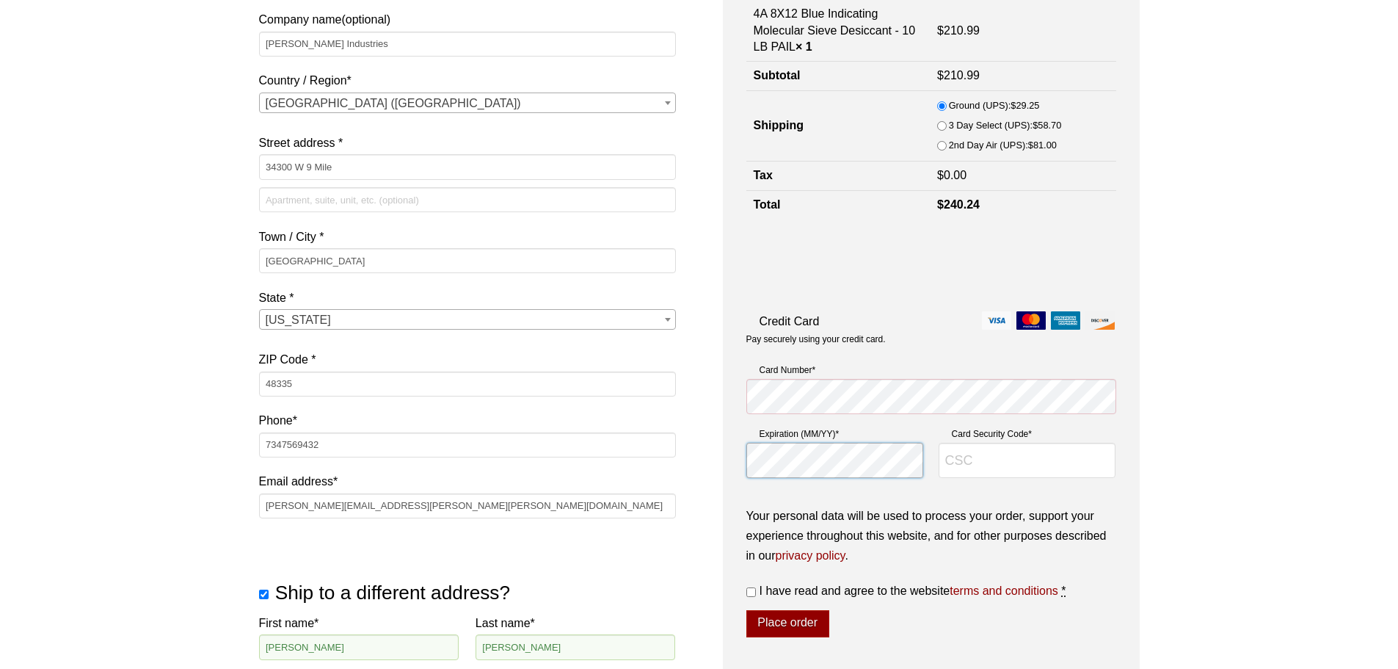
type input "561"
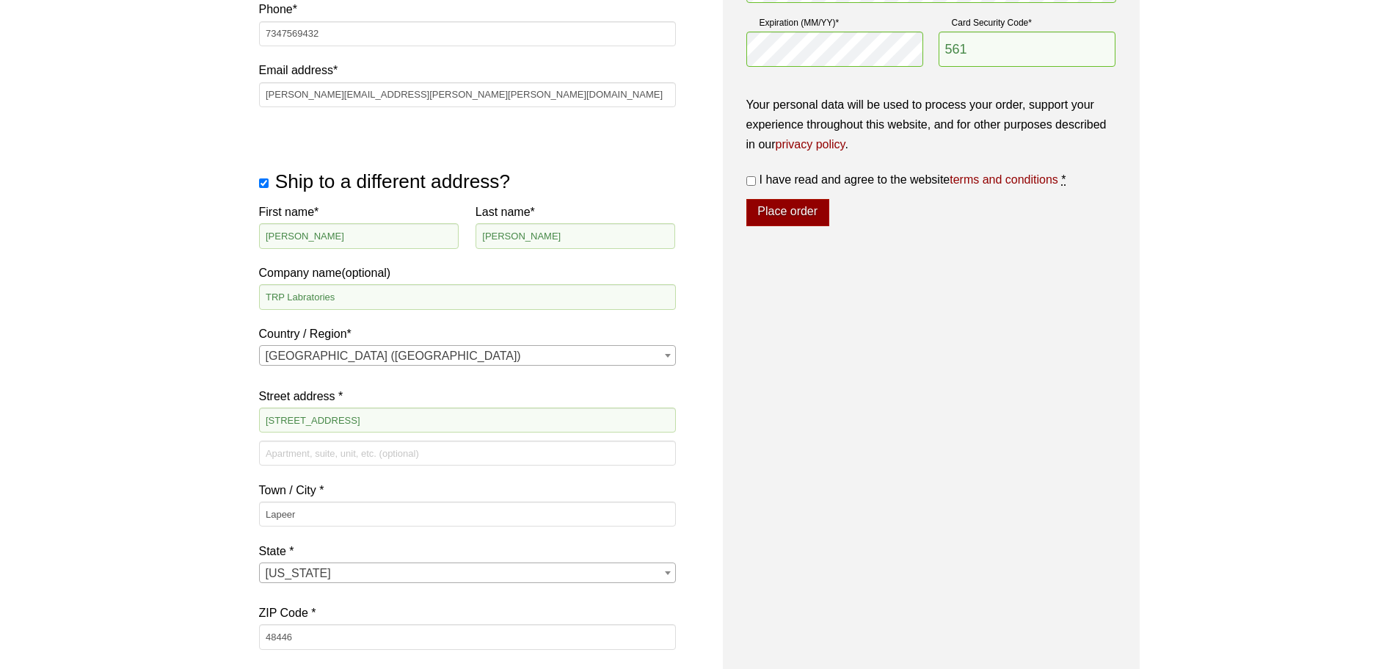
scroll to position [864, 0]
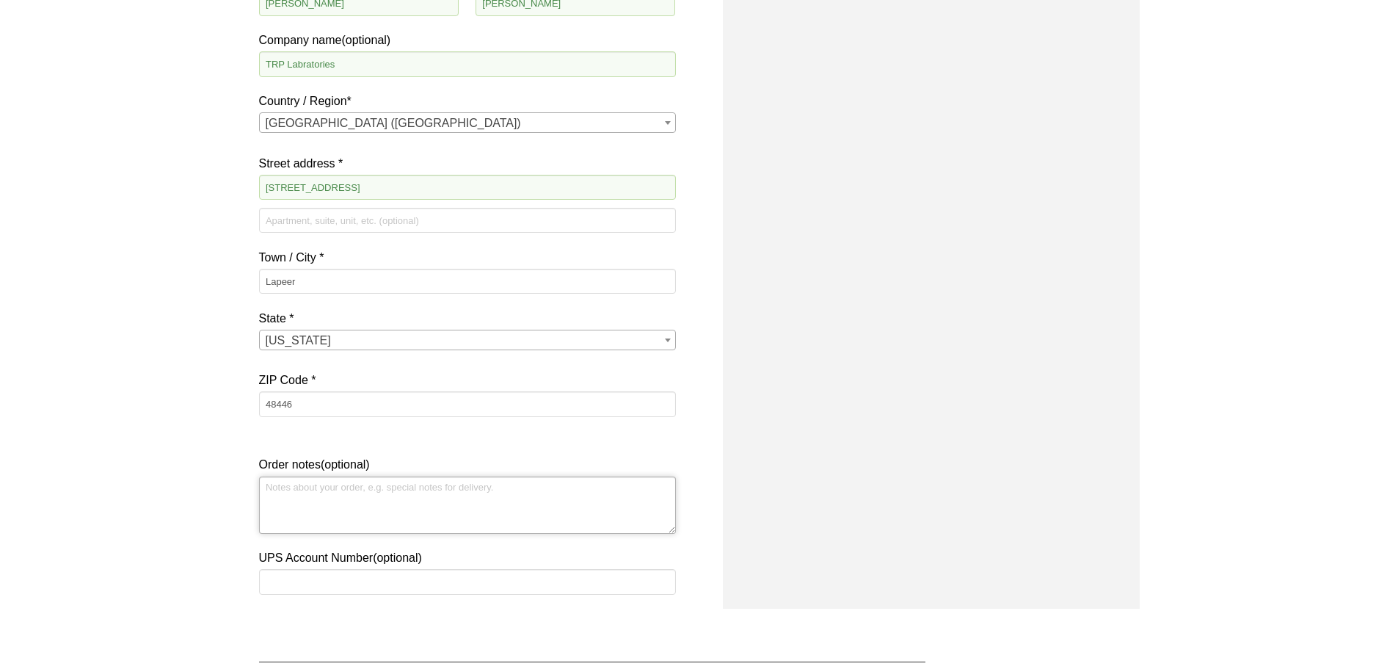
click at [343, 523] on textarea "Order notes (optional)" at bounding box center [467, 504] width 417 height 57
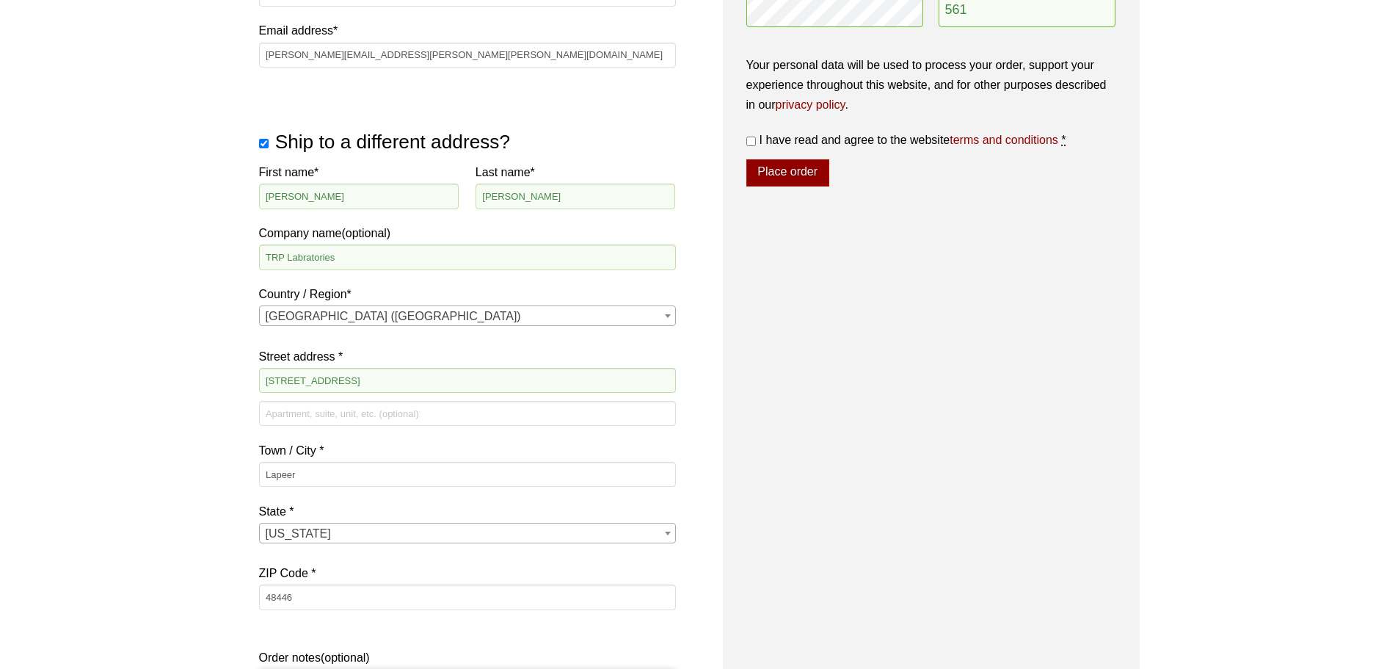
scroll to position [424, 0]
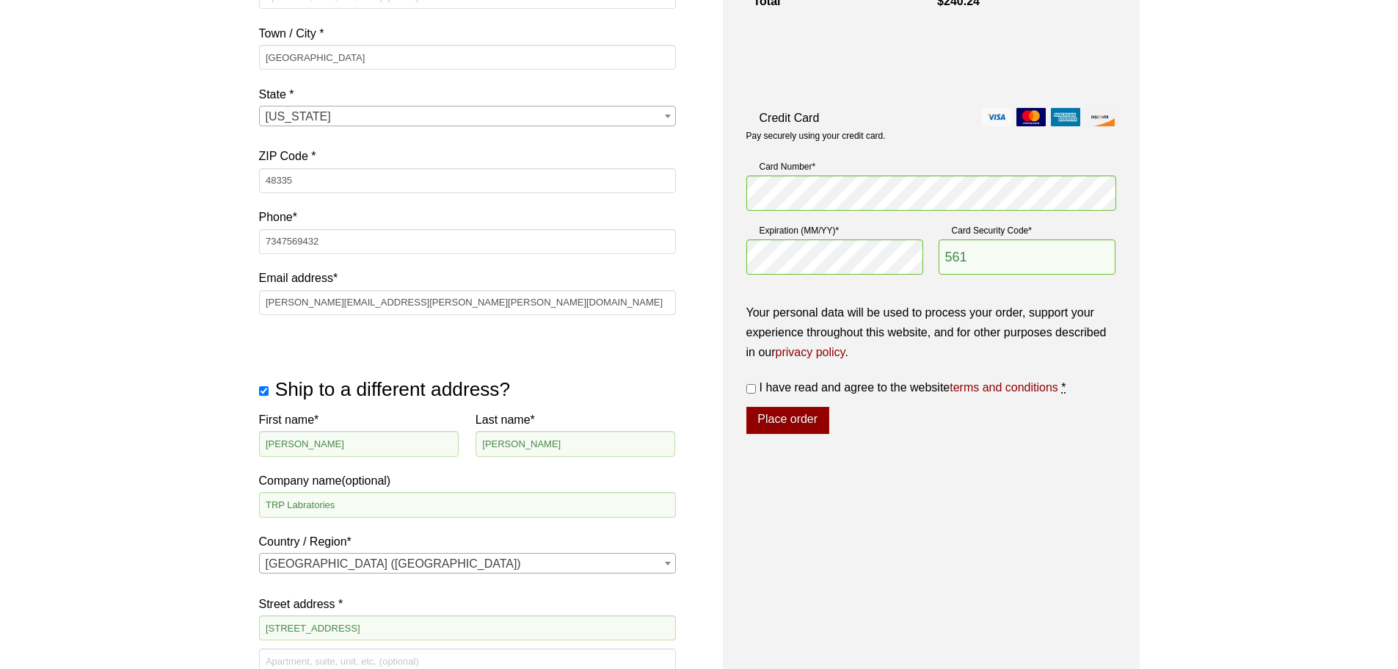
click at [747, 388] on input "I have read and agree to the website terms and conditions *" at bounding box center [752, 389] width 10 height 10
checkbox input "true"
click at [784, 414] on button "Place order" at bounding box center [788, 421] width 83 height 28
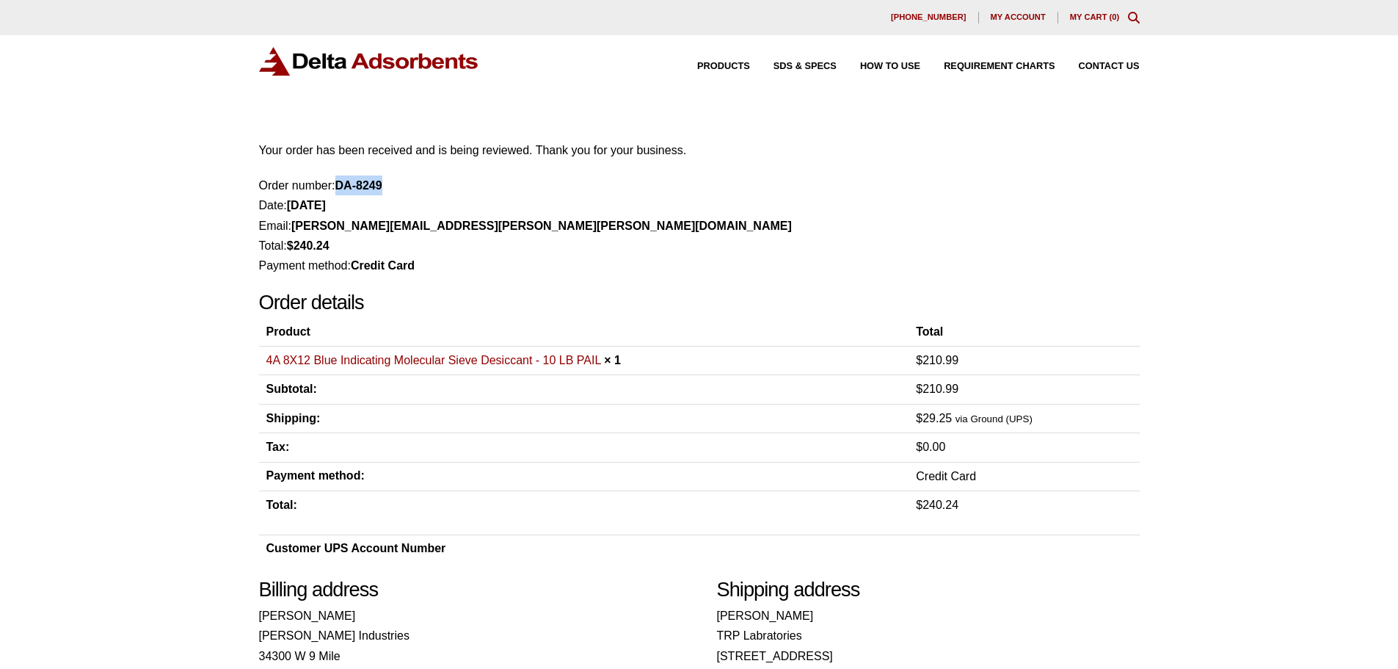
drag, startPoint x: 383, startPoint y: 184, endPoint x: 354, endPoint y: 189, distance: 29.9
click at [339, 186] on strong "DA-8249" at bounding box center [358, 185] width 47 height 12
copy strong "DA-8249"
